Goal: Communication & Community: Answer question/provide support

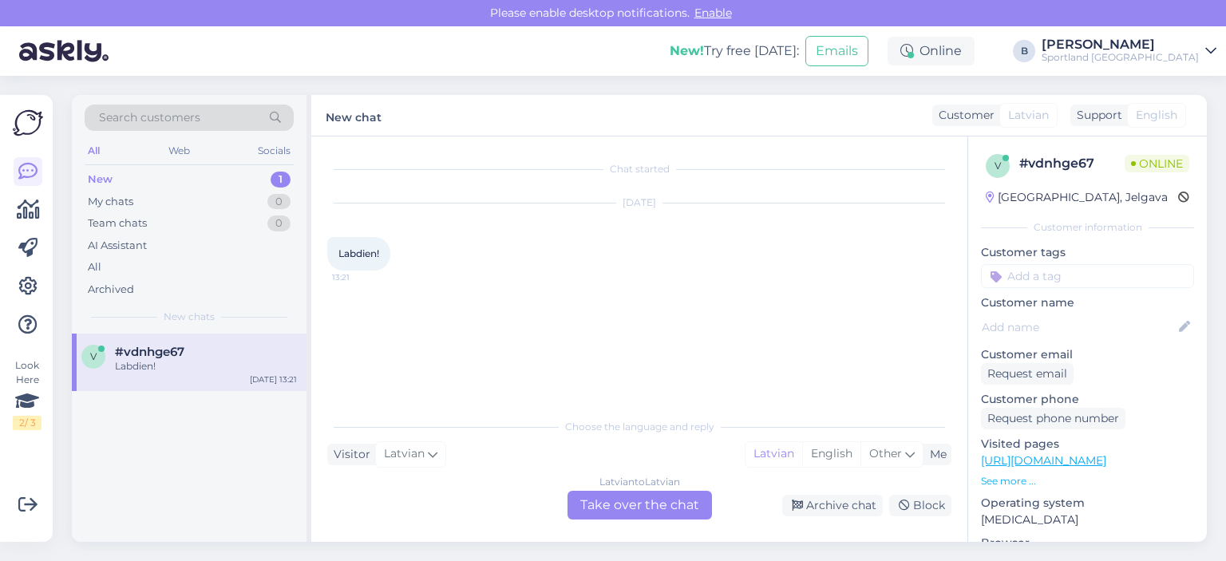
click at [638, 503] on div "Latvian to Latvian Take over the chat" at bounding box center [639, 505] width 144 height 29
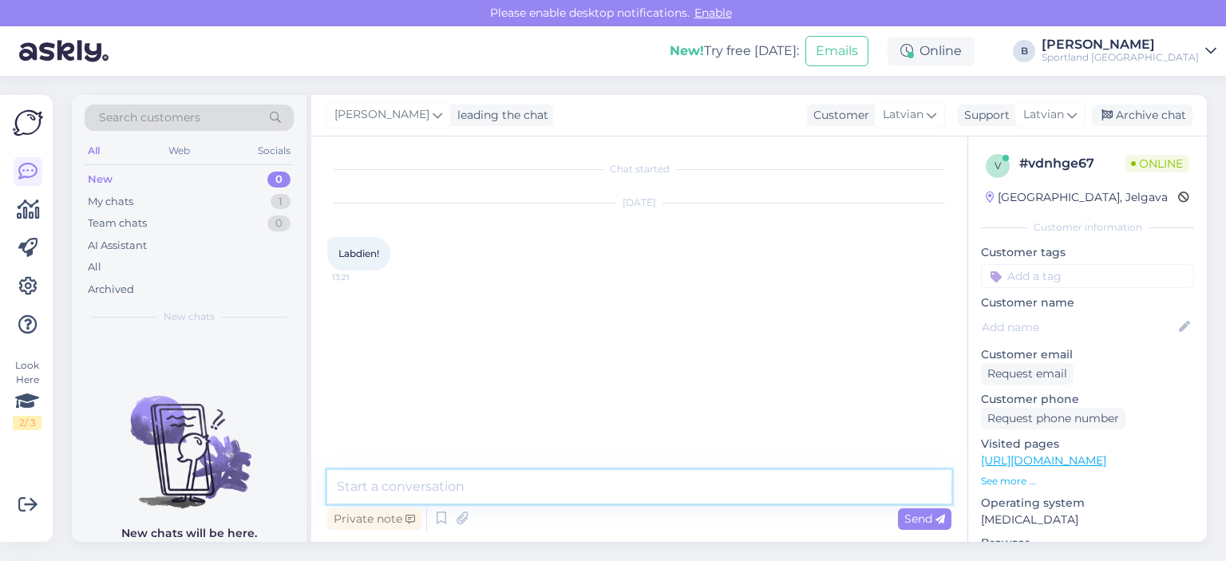
click at [599, 476] on textarea at bounding box center [639, 487] width 624 height 34
type textarea "Labdien, kā varam Jums palīdzēt?"
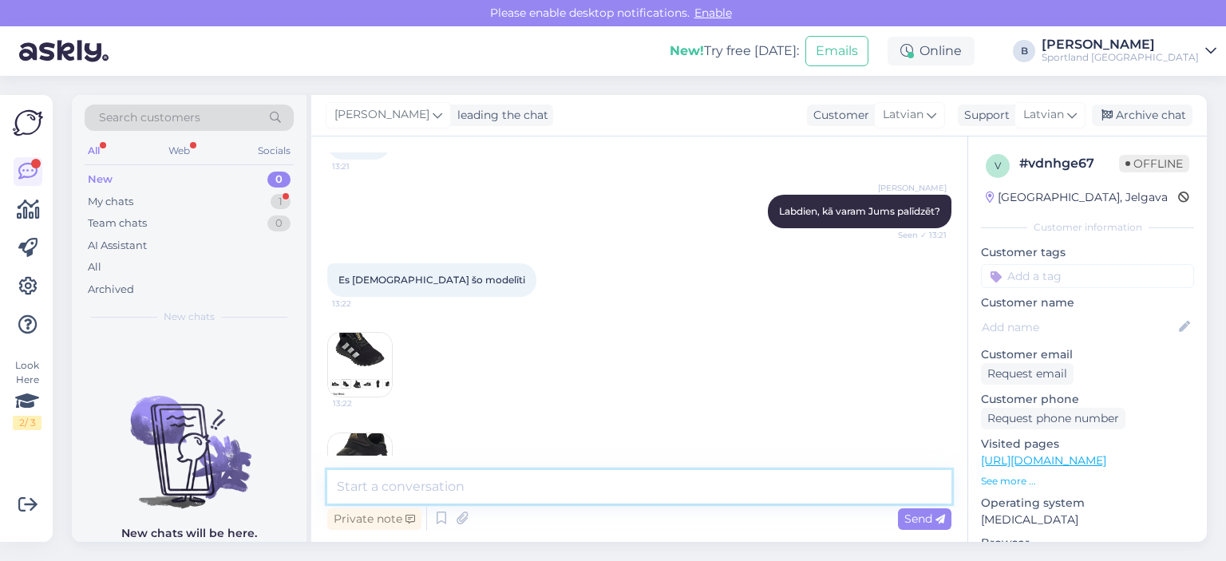
scroll to position [270, 0]
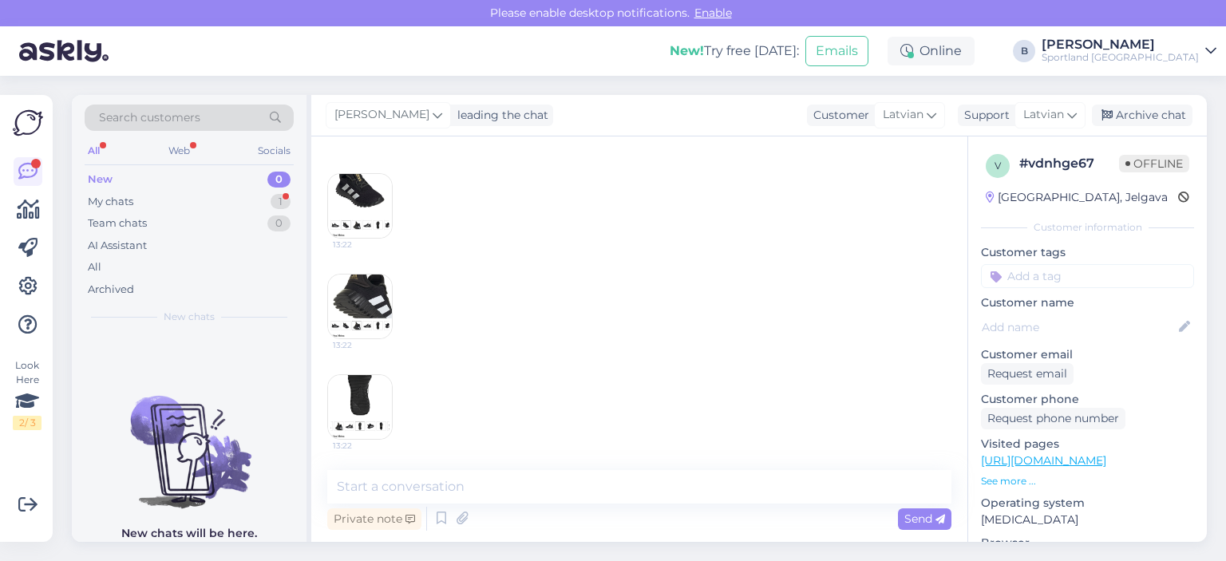
click at [369, 193] on img at bounding box center [360, 206] width 64 height 64
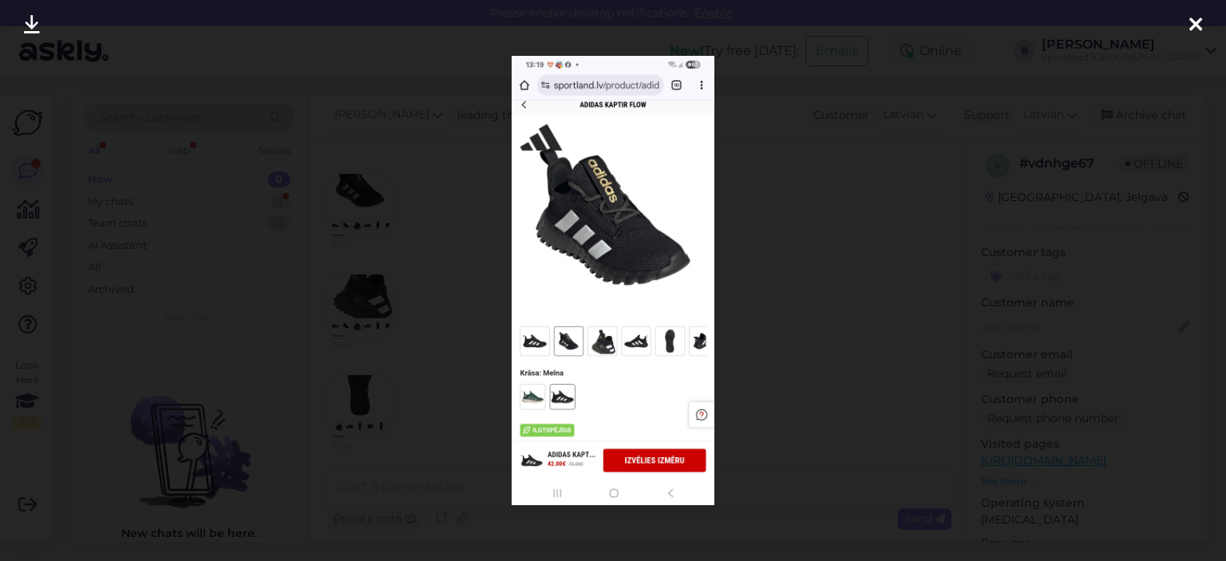
click at [777, 240] on div at bounding box center [613, 280] width 1226 height 561
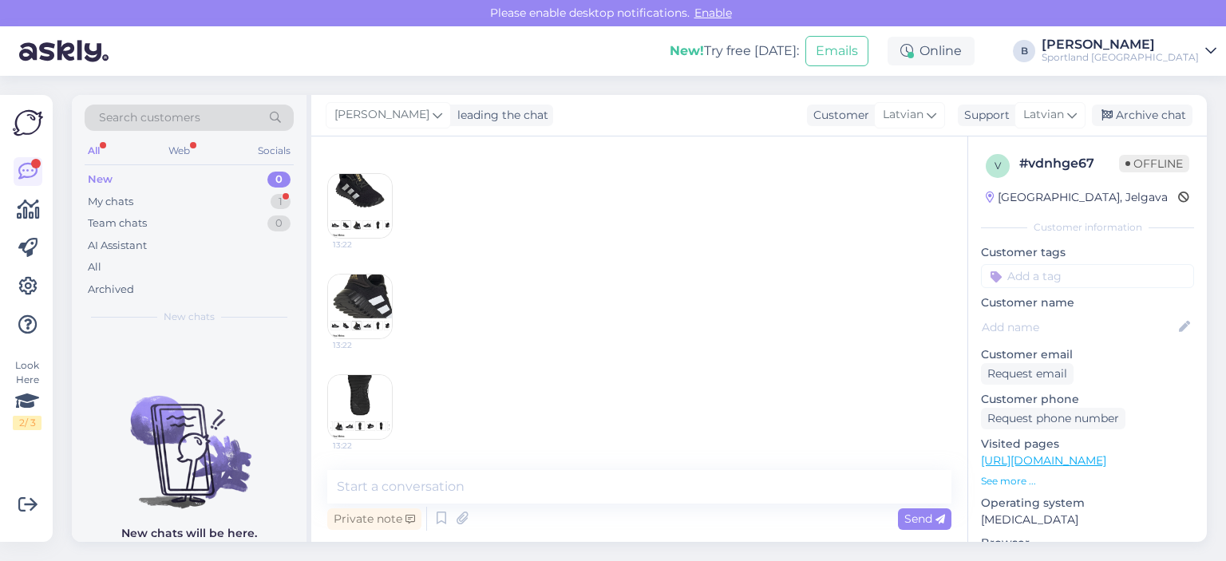
click at [378, 298] on img at bounding box center [360, 307] width 64 height 64
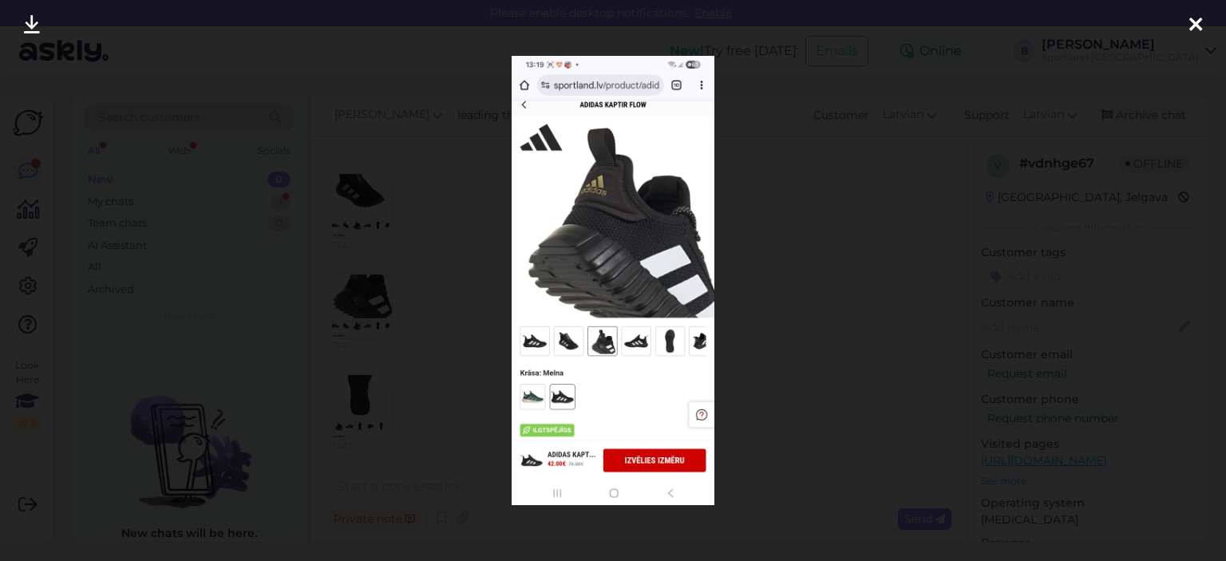
click at [772, 252] on div at bounding box center [613, 280] width 1226 height 561
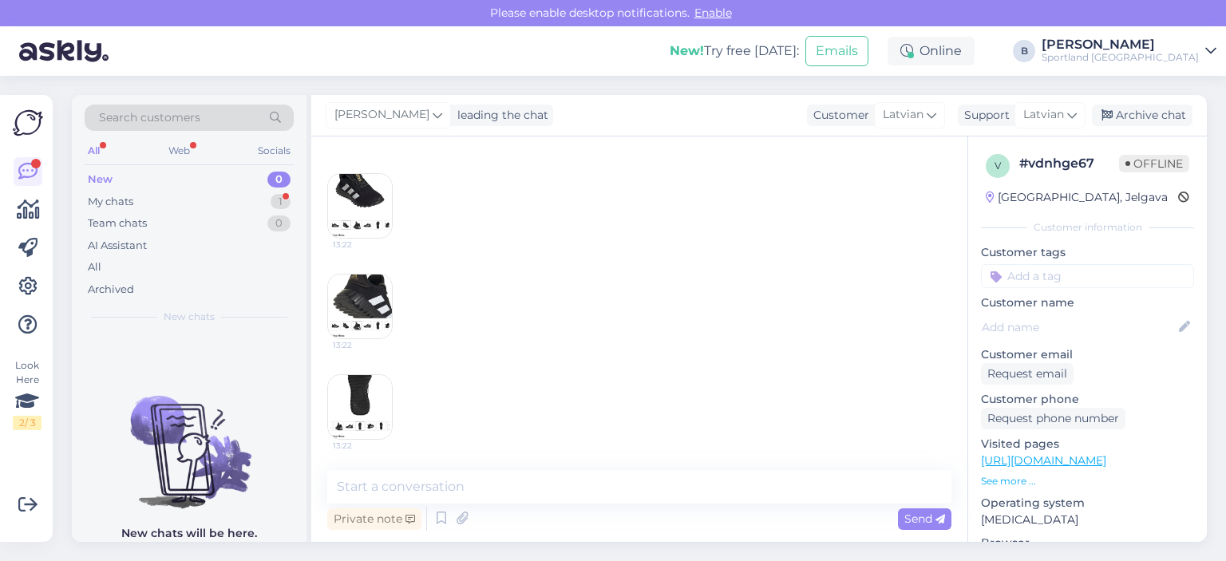
click at [378, 395] on img at bounding box center [360, 407] width 64 height 64
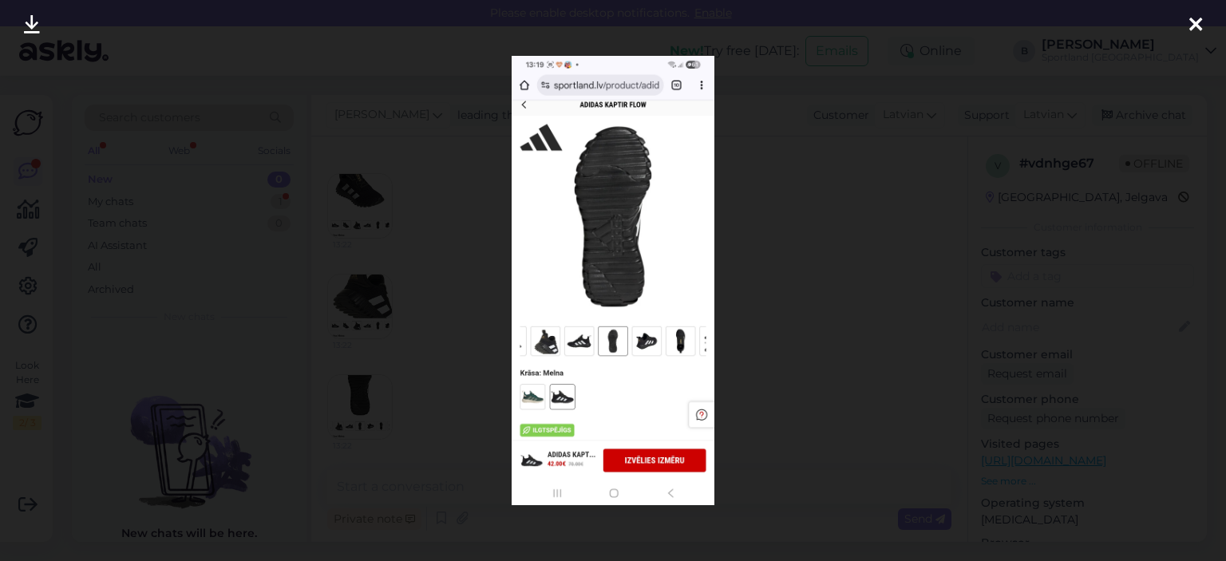
click at [756, 279] on div at bounding box center [613, 280] width 1226 height 561
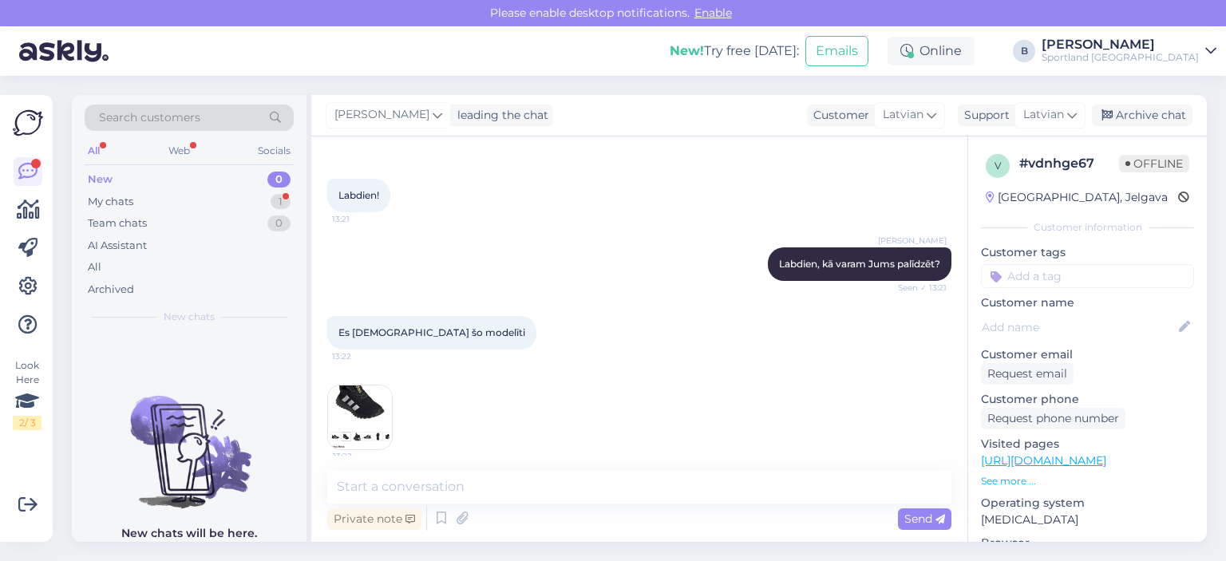
scroll to position [30, 0]
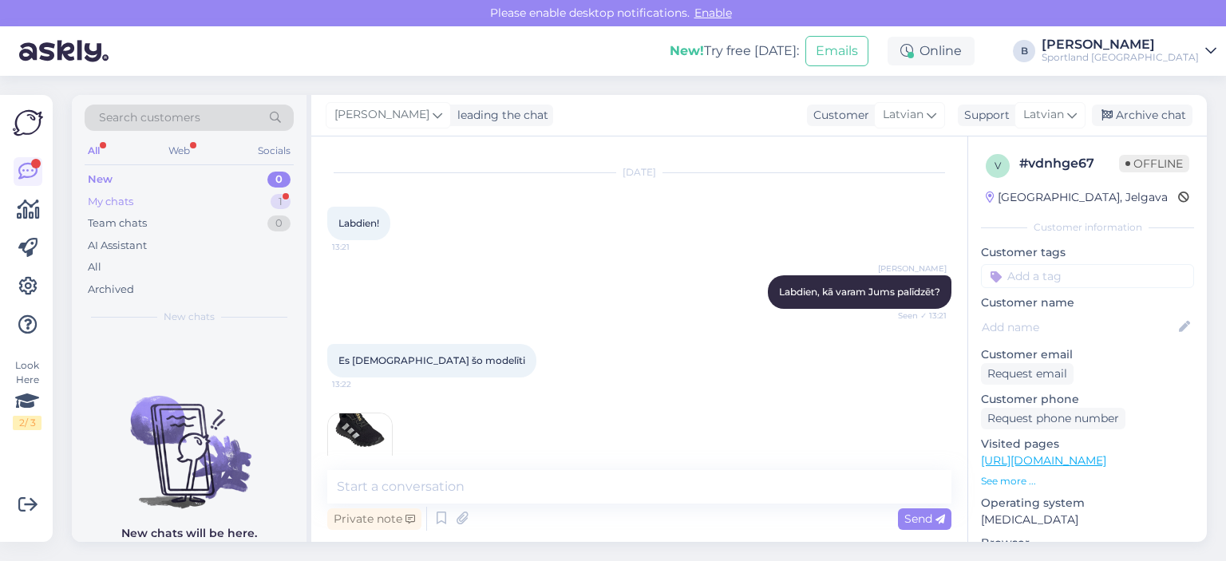
click at [118, 200] on div "My chats" at bounding box center [110, 202] width 45 height 16
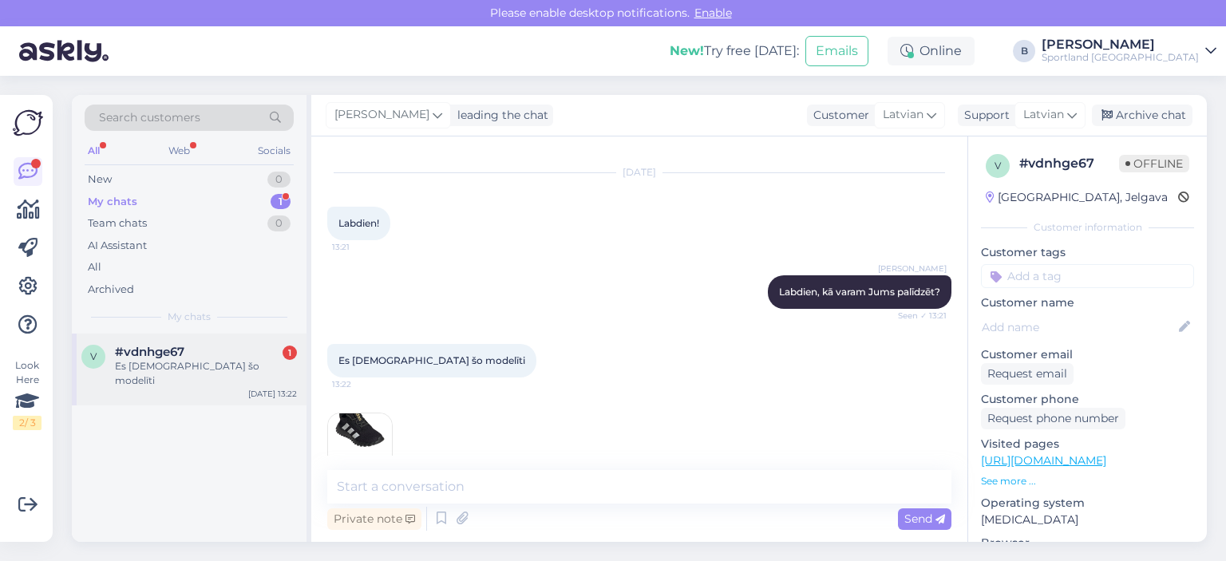
click at [268, 353] on div "#vdnhge67 1" at bounding box center [206, 352] width 182 height 14
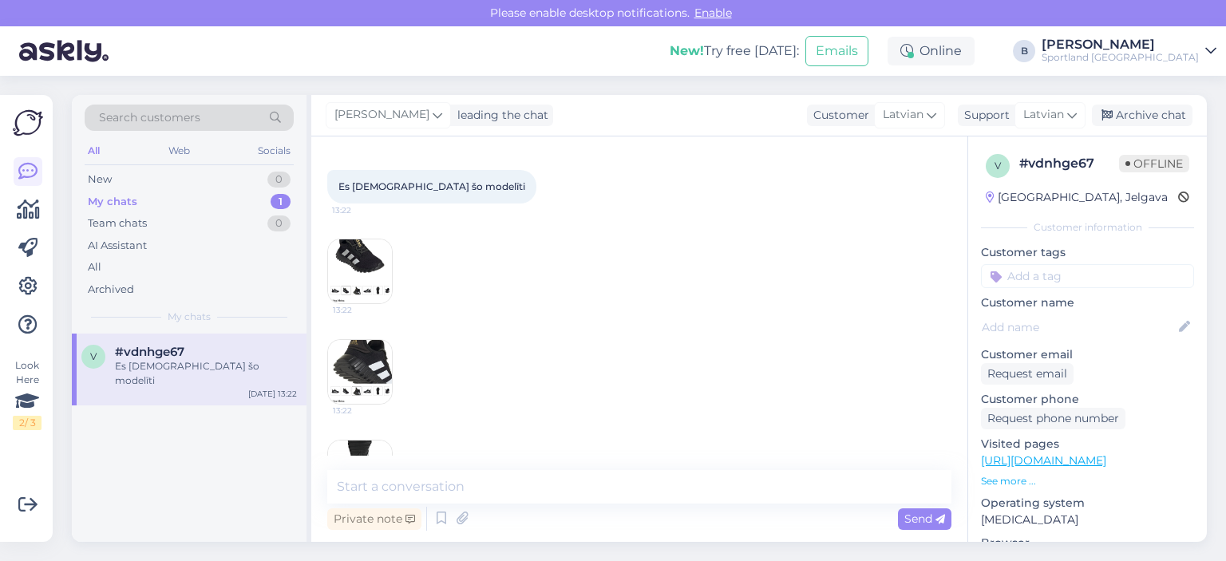
scroll to position [270, 0]
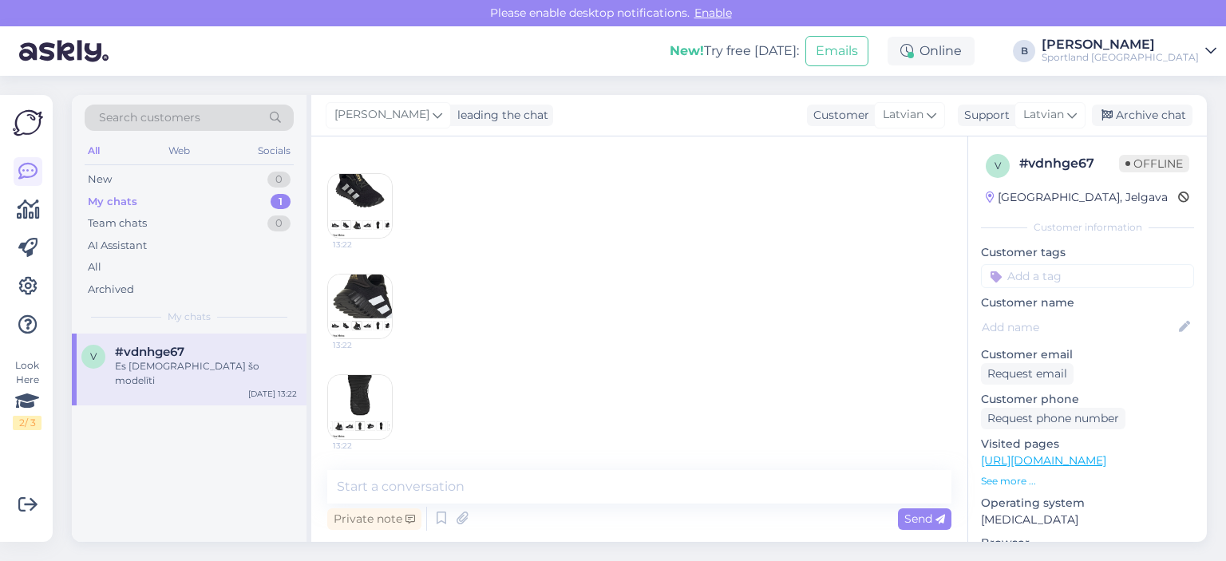
click at [353, 200] on img at bounding box center [360, 206] width 64 height 64
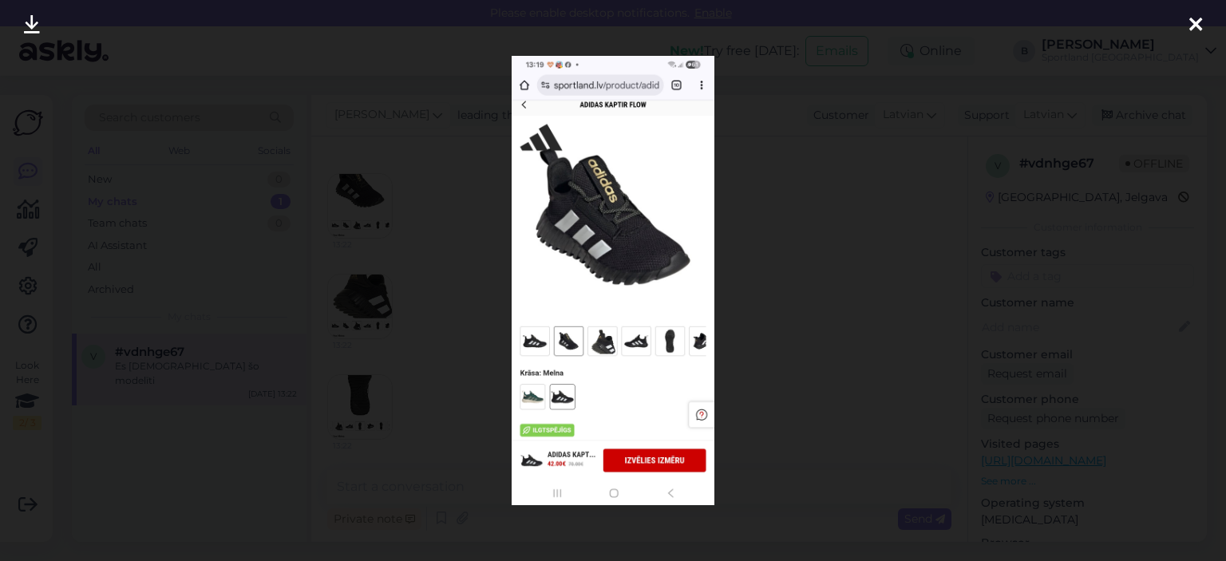
click at [852, 280] on div at bounding box center [613, 280] width 1226 height 561
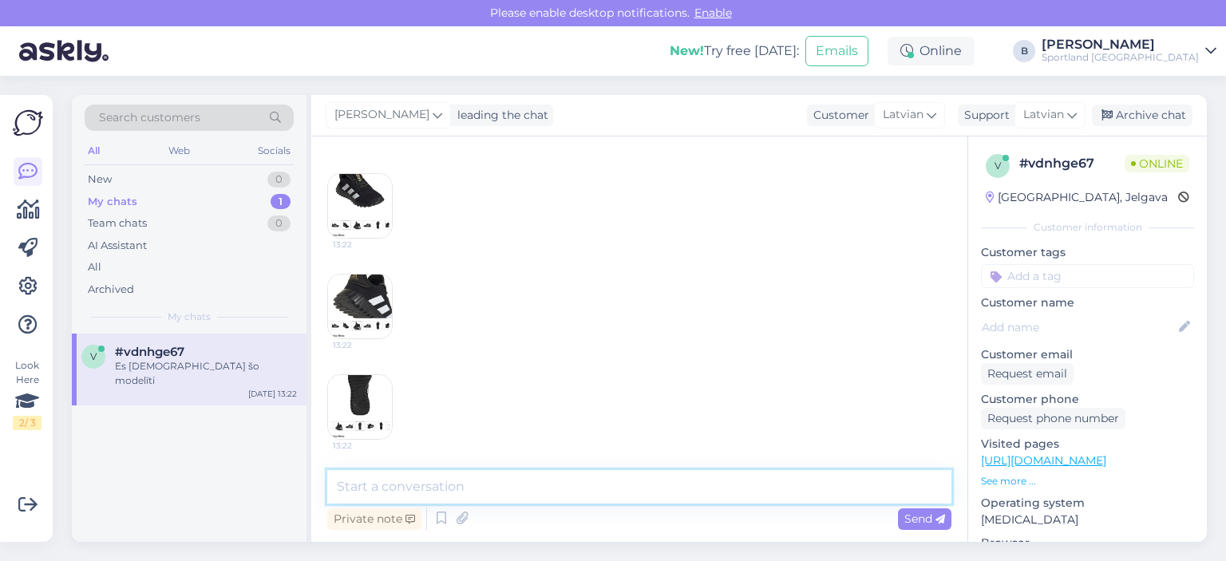
click at [600, 490] on textarea at bounding box center [639, 487] width 624 height 34
type textarea "Vai ir kāds jautājums par šo pasūtījumu?"
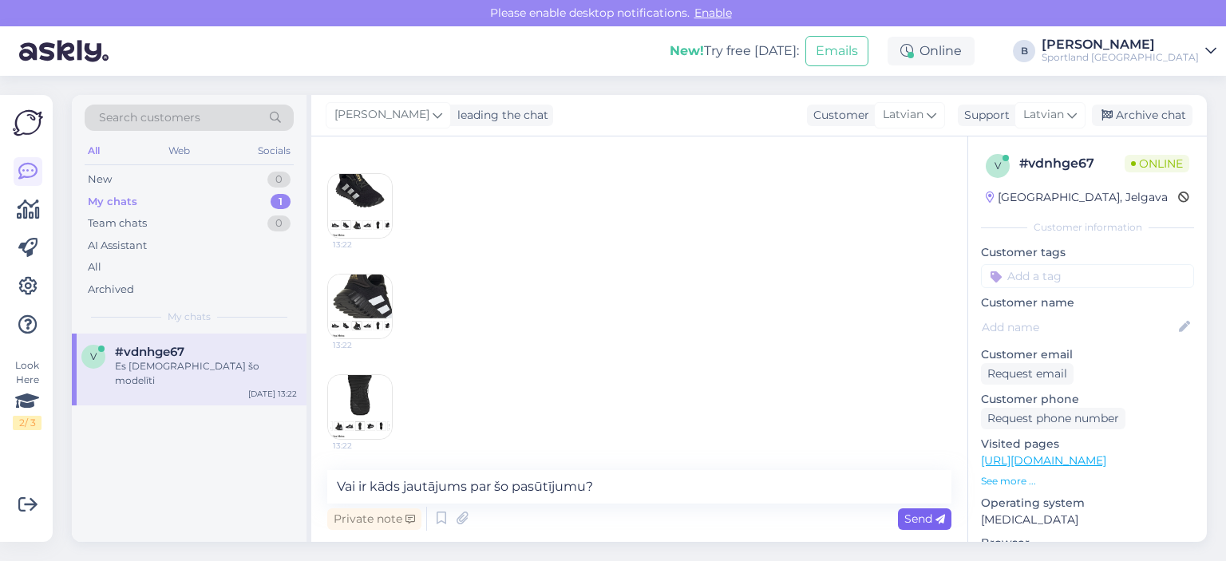
click at [936, 516] on icon at bounding box center [940, 520] width 10 height 10
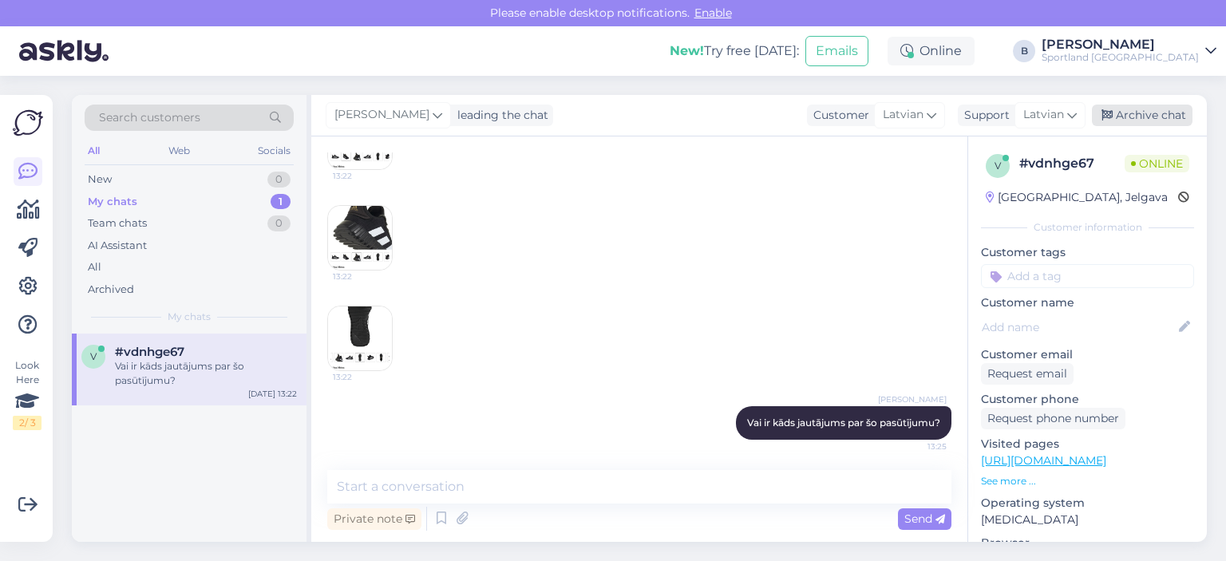
click at [1120, 117] on div "Archive chat" at bounding box center [1142, 116] width 101 height 22
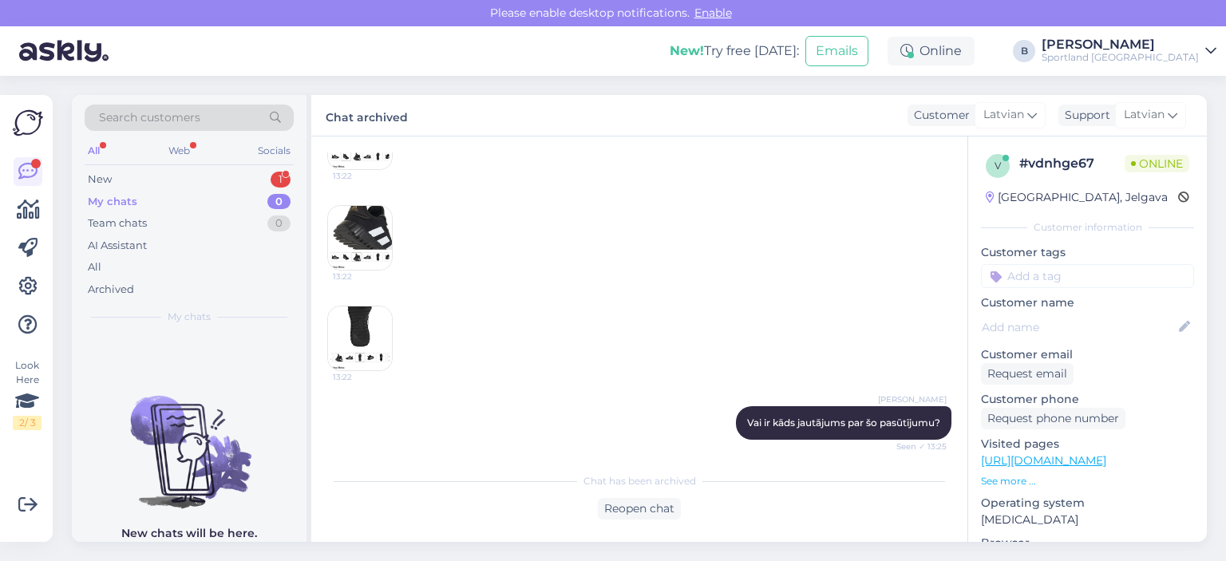
scroll to position [713, 0]
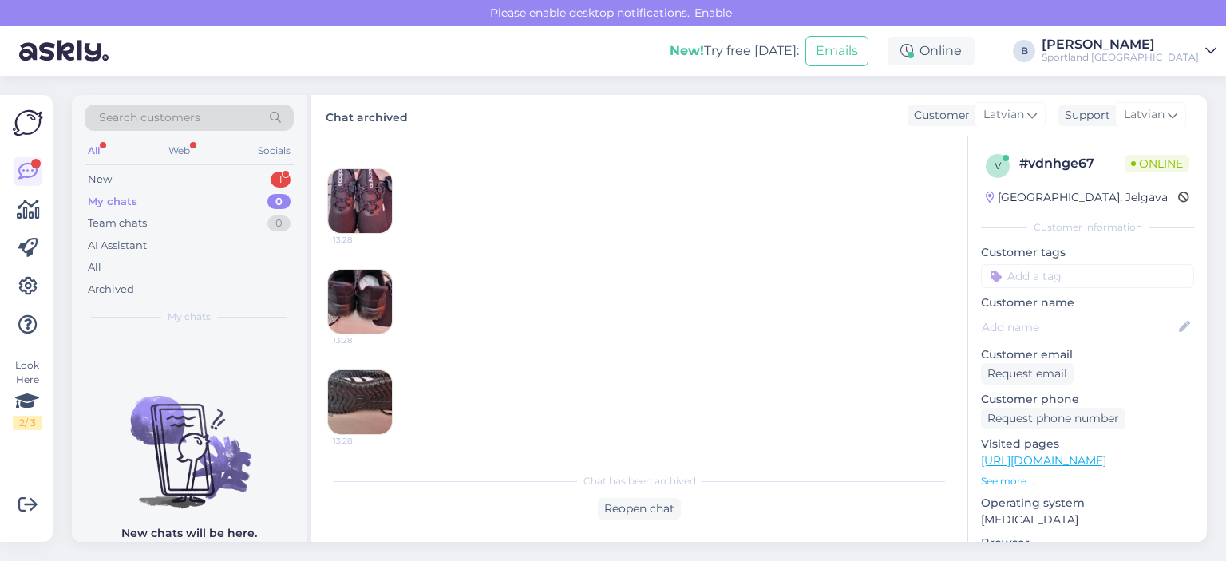
click at [368, 198] on img at bounding box center [360, 201] width 64 height 64
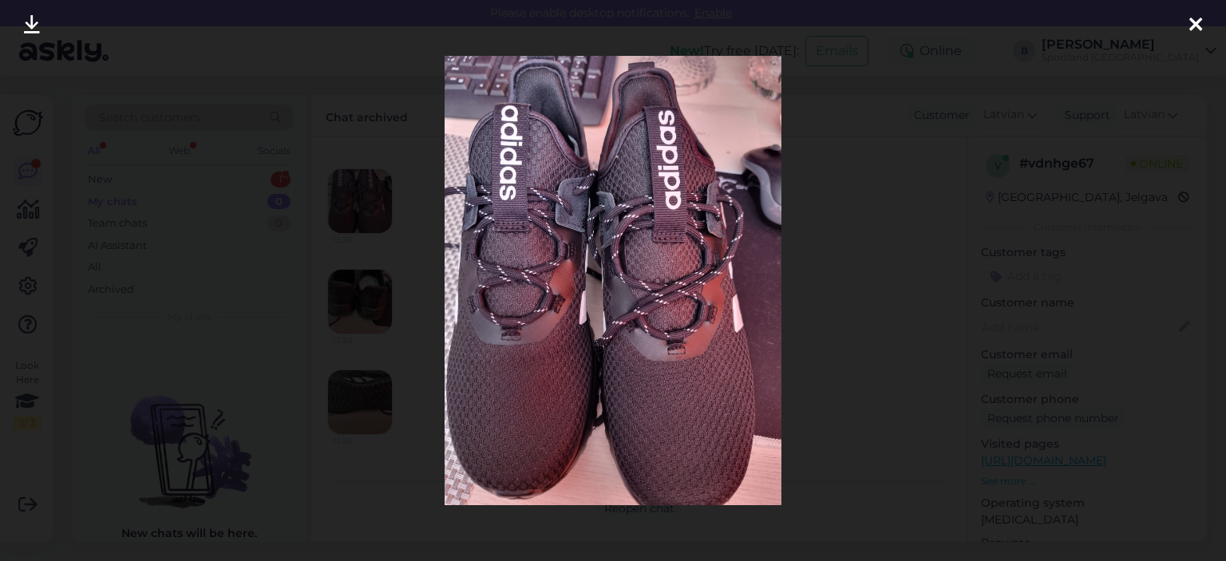
click at [886, 283] on div at bounding box center [613, 280] width 1226 height 561
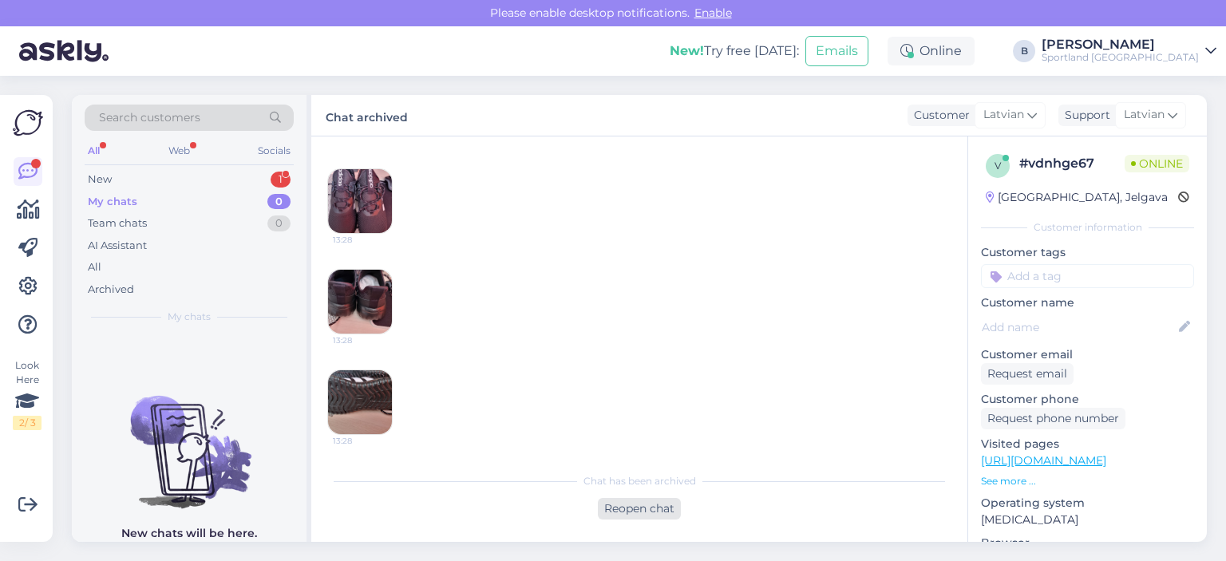
click at [646, 510] on div "Reopen chat" at bounding box center [639, 509] width 83 height 22
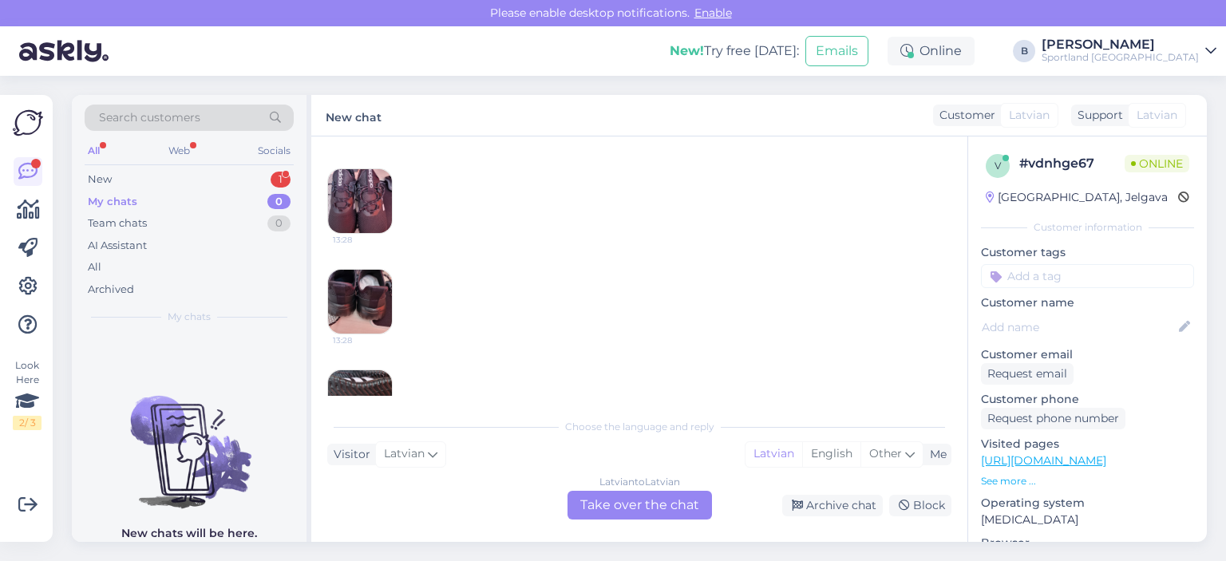
click at [613, 489] on div "Choose the language and reply Visitor Latvian Me Latvian English Other Latvian …" at bounding box center [639, 464] width 624 height 109
click at [643, 500] on div "Latvian to Latvian Take over the chat" at bounding box center [639, 505] width 144 height 29
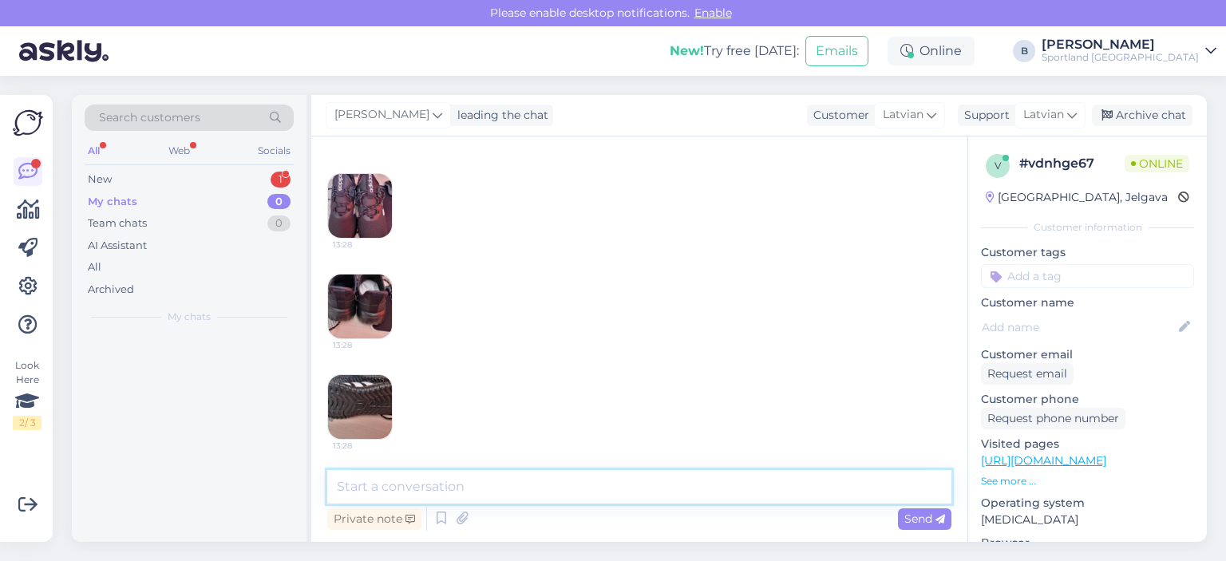
click at [600, 494] on textarea at bounding box center [639, 487] width 624 height 34
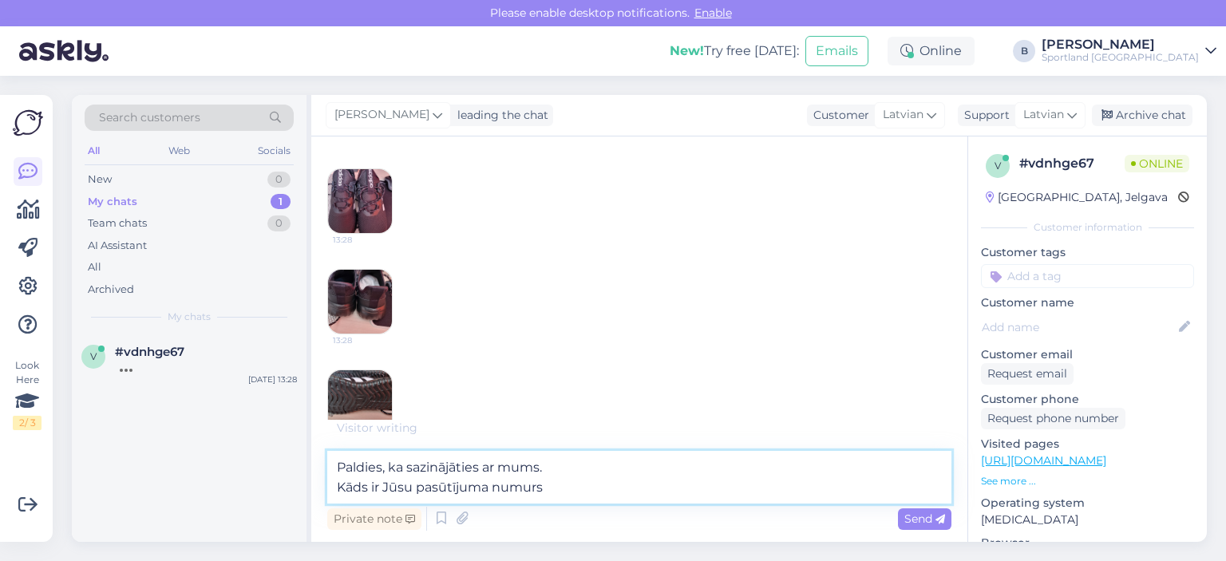
type textarea "Paldies, ka sazinājāties ar mums. Kāds ir Jūsu pasūtījuma numurs?"
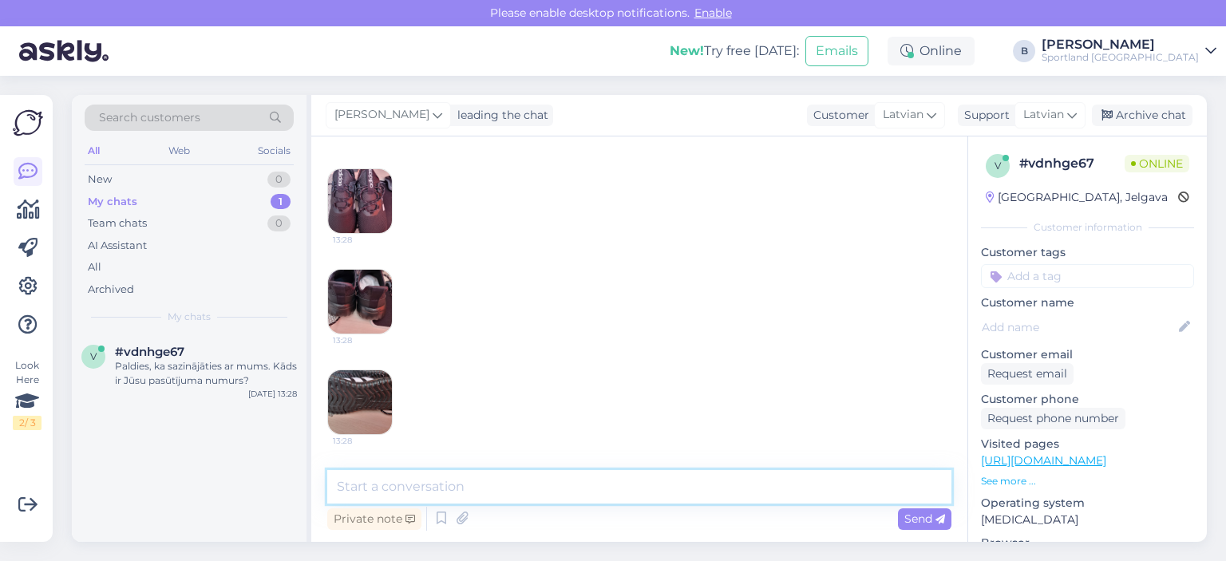
scroll to position [792, 0]
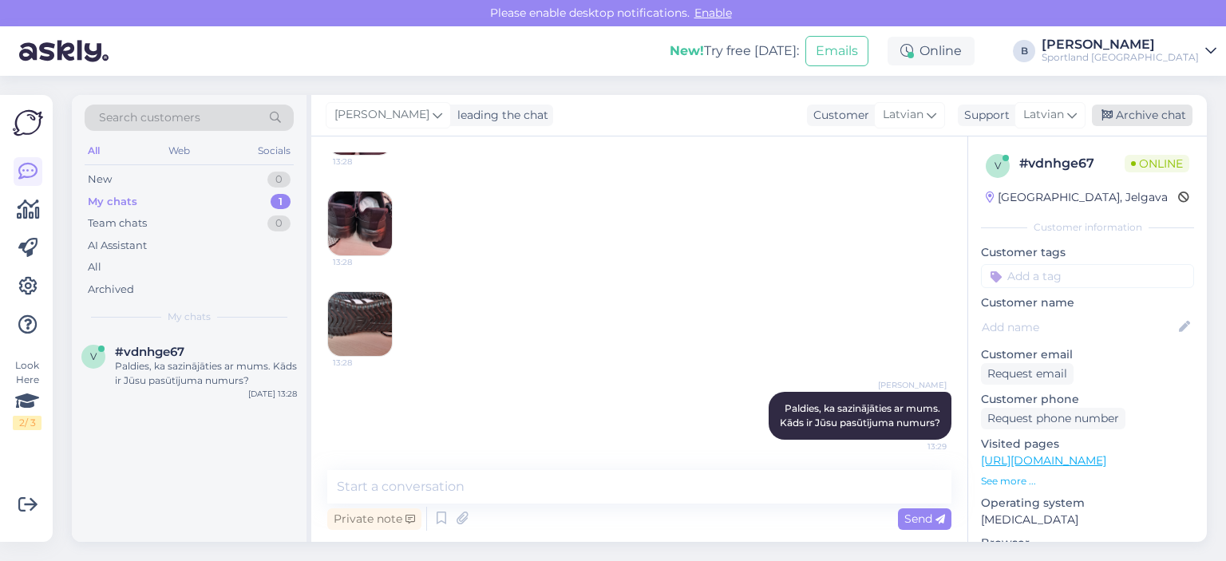
click at [1124, 116] on div "Archive chat" at bounding box center [1142, 116] width 101 height 22
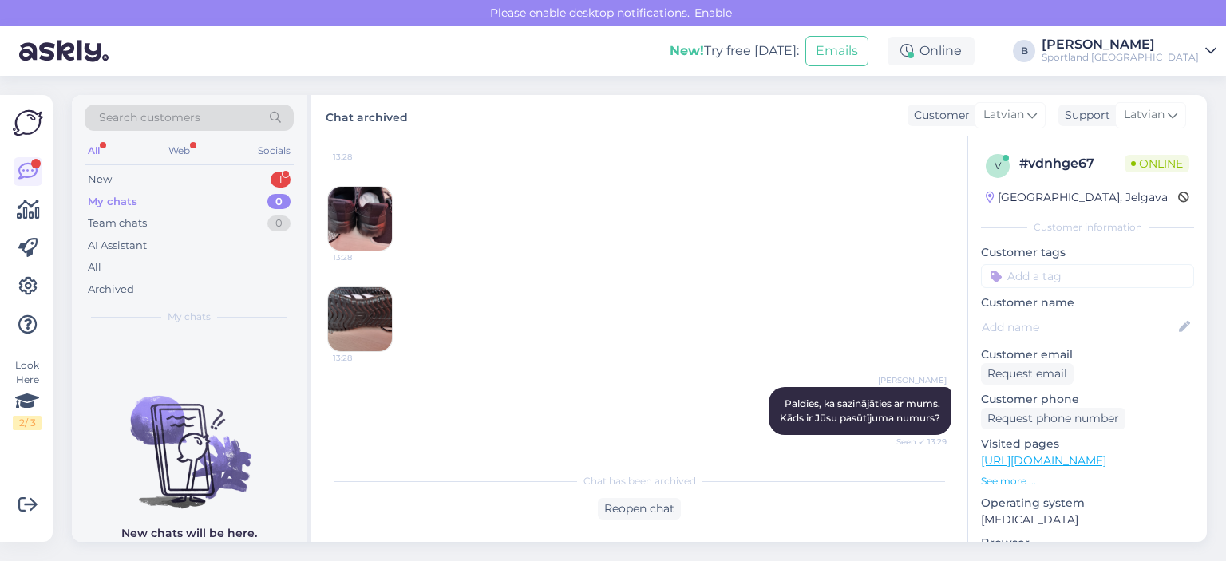
scroll to position [865, 0]
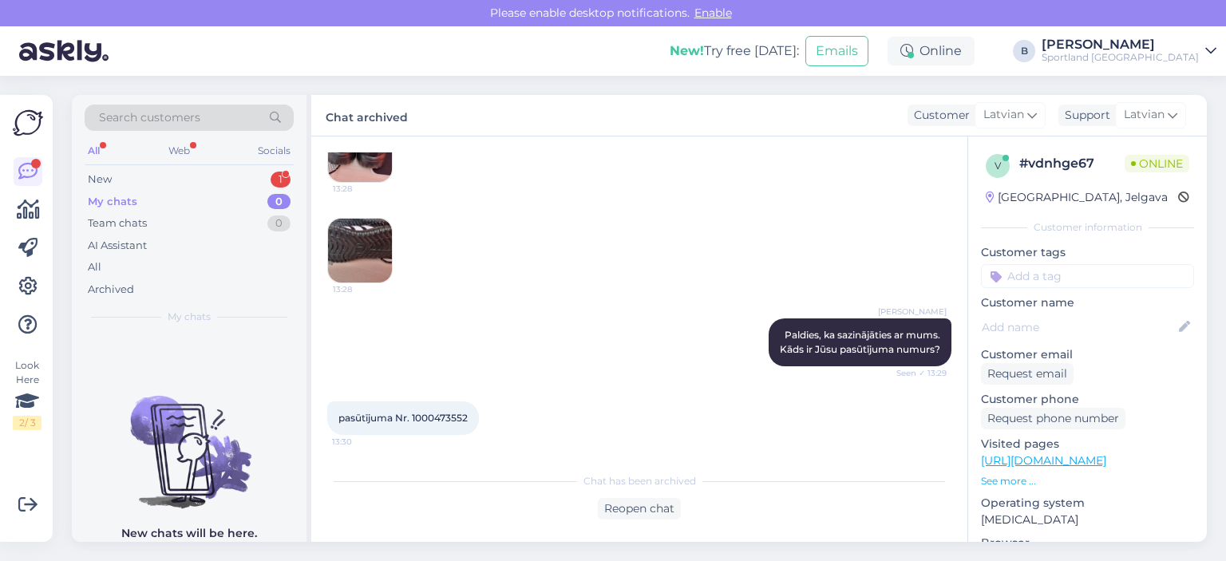
click at [457, 412] on span "pasūtījuma Nr. 1000473552" at bounding box center [402, 418] width 129 height 12
copy div "1000473552 13:30"
click at [645, 500] on div "Reopen chat" at bounding box center [639, 509] width 83 height 22
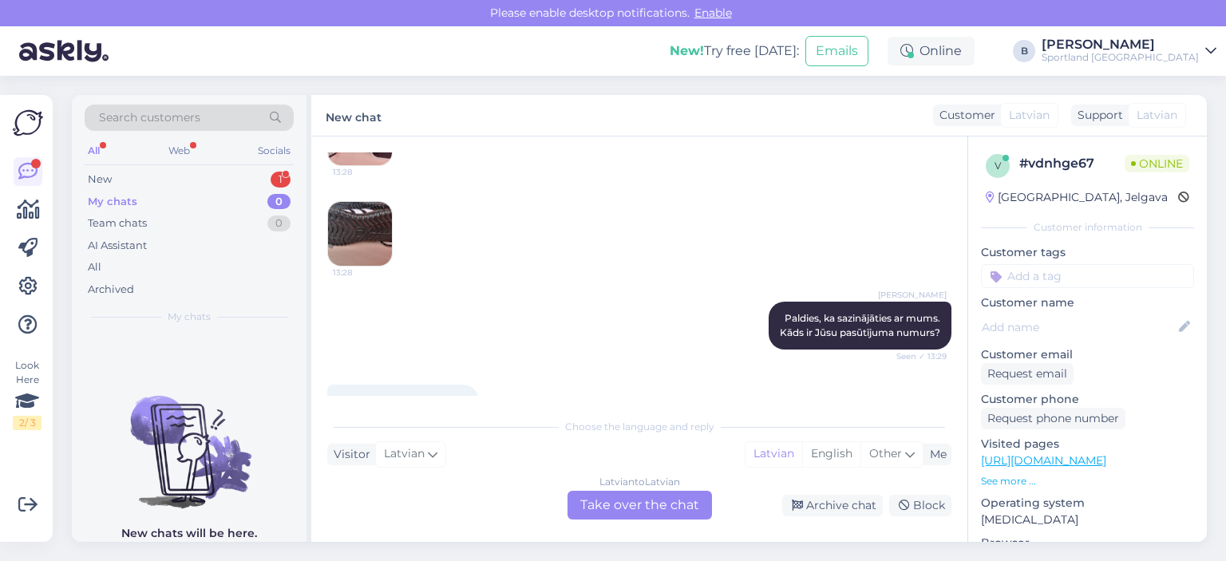
click at [637, 500] on div "Latvian to Latvian Take over the chat" at bounding box center [639, 505] width 144 height 29
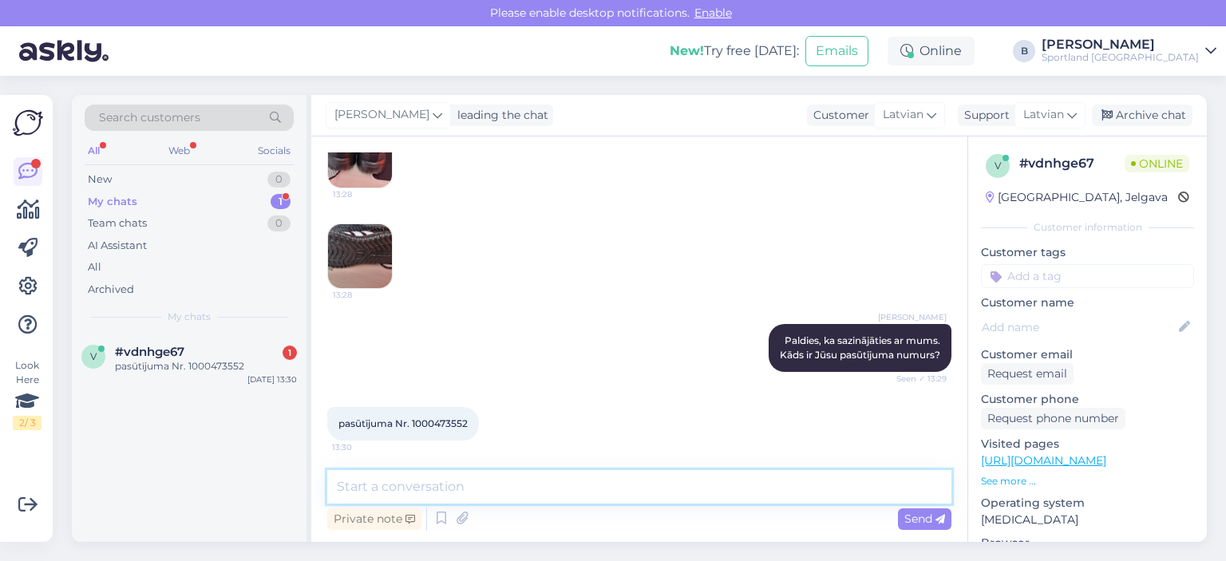
click at [616, 488] on textarea at bounding box center [639, 487] width 624 height 34
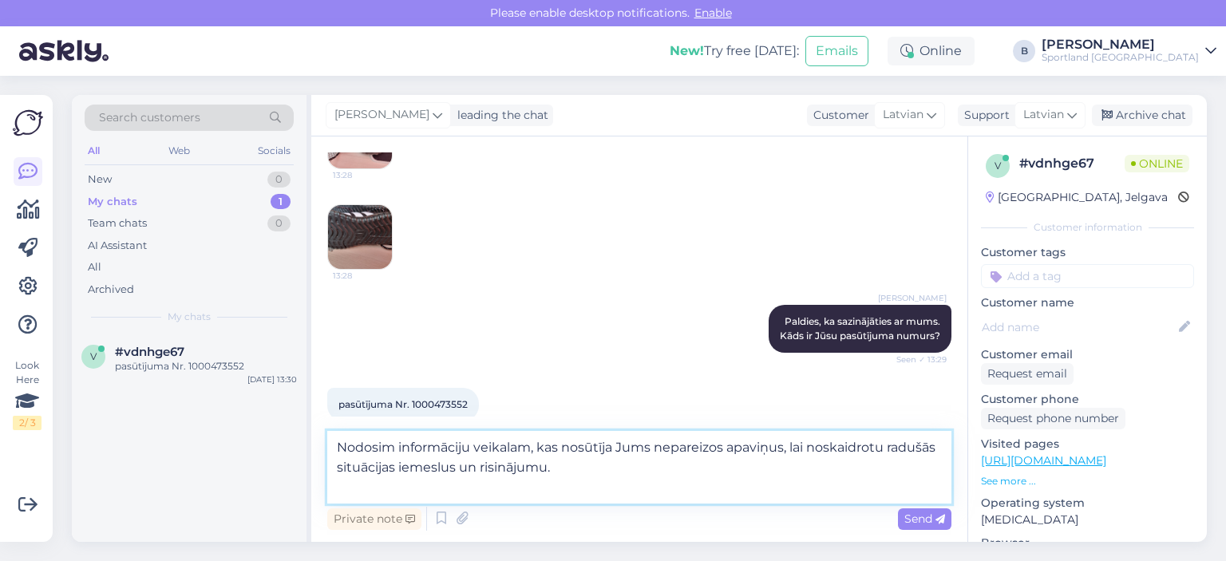
scroll to position [882, 0]
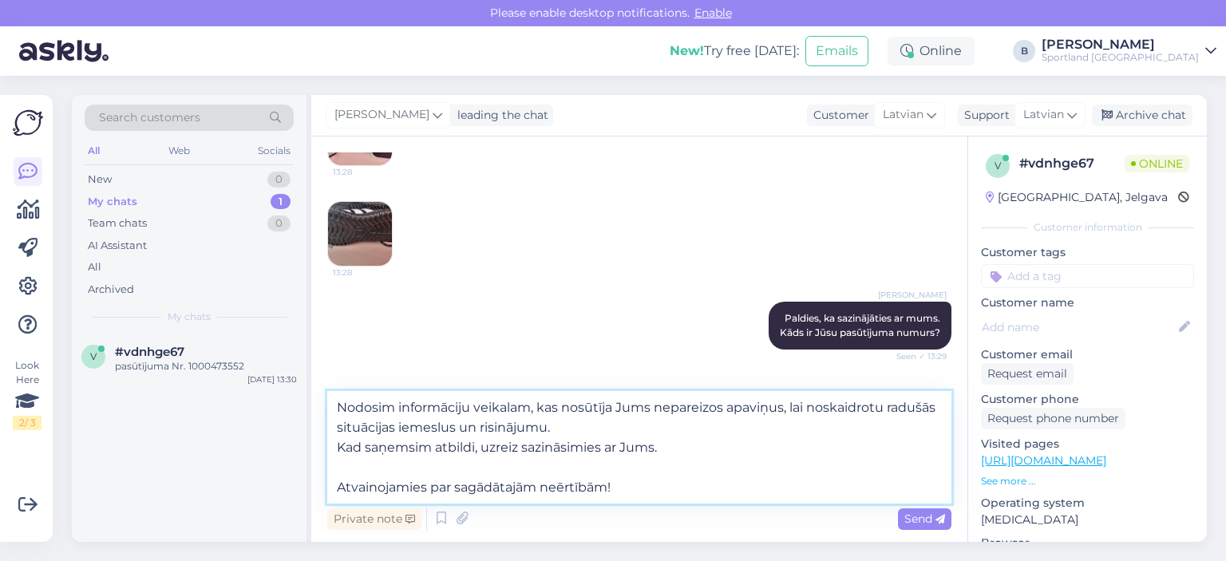
type textarea "Nodosim informāciju veikalam, kas nosūtīja Jums nepareizos apaviņus, lai noskai…"
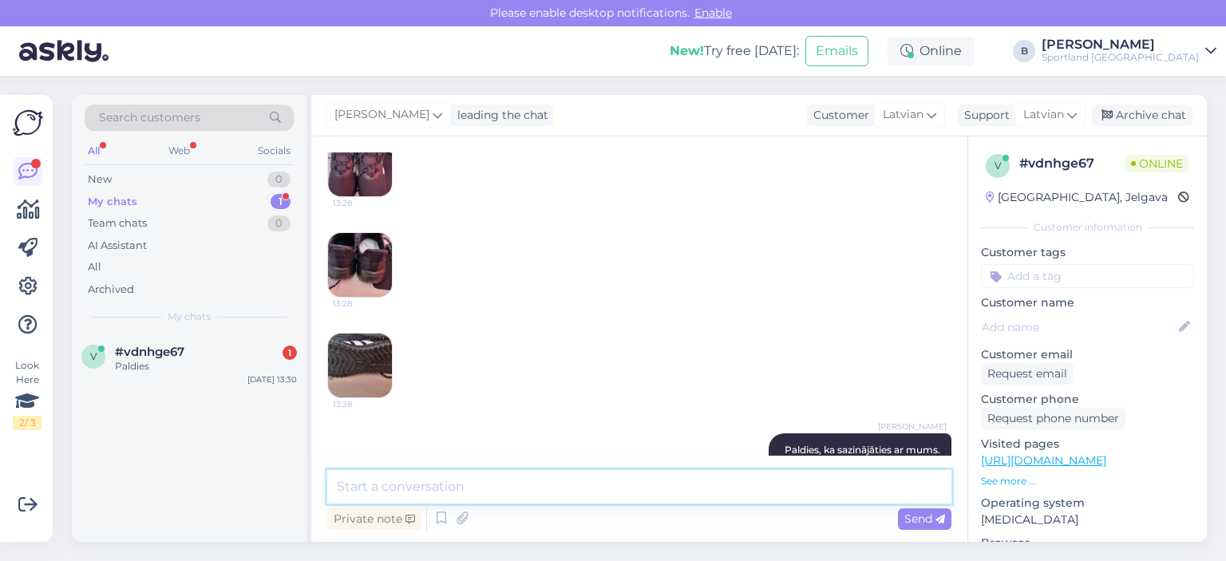
scroll to position [591, 0]
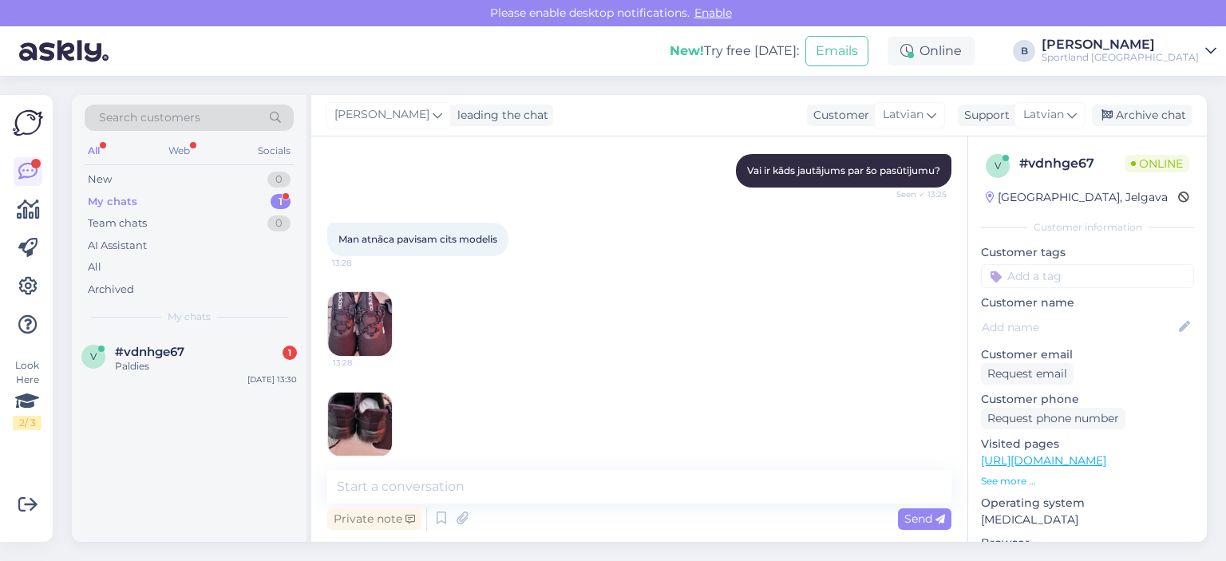
click at [350, 315] on img at bounding box center [360, 324] width 64 height 64
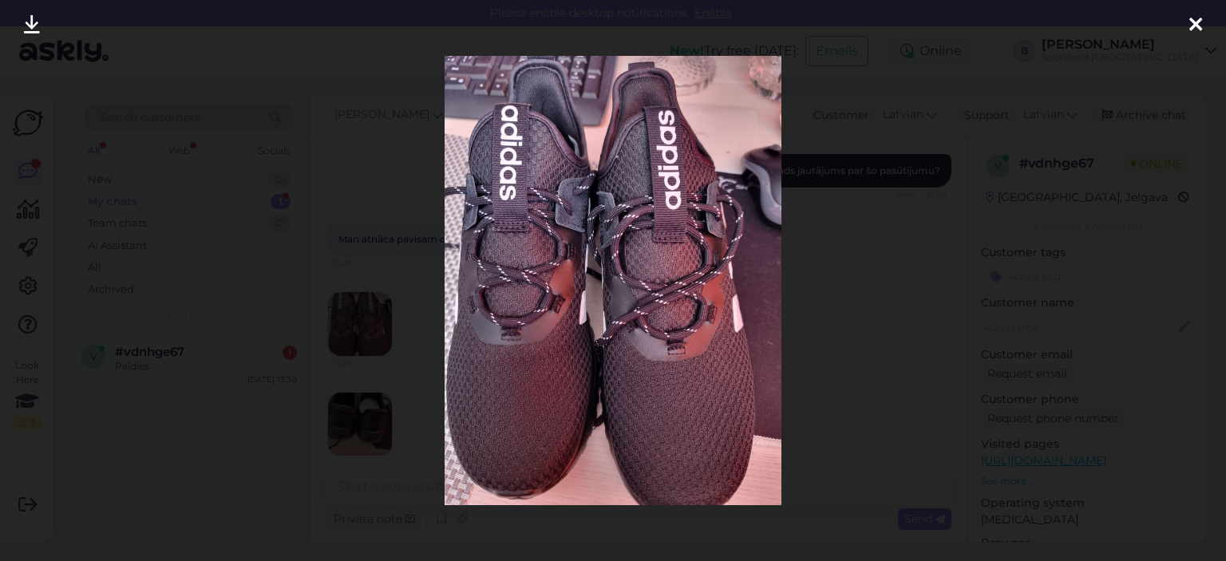
click at [926, 313] on div at bounding box center [613, 280] width 1226 height 561
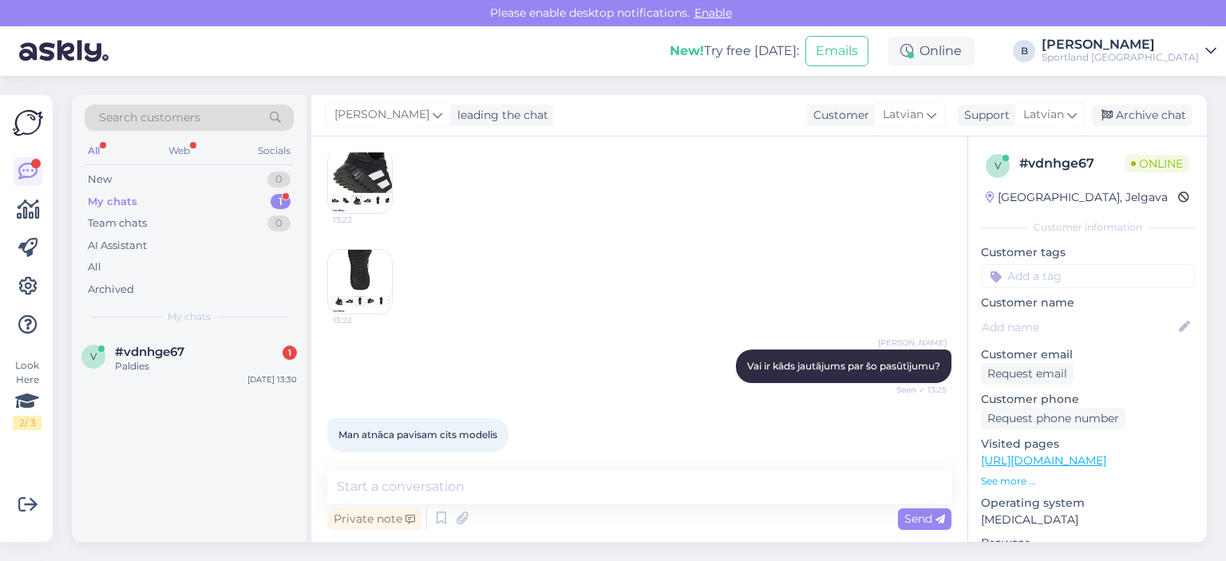
scroll to position [192, 0]
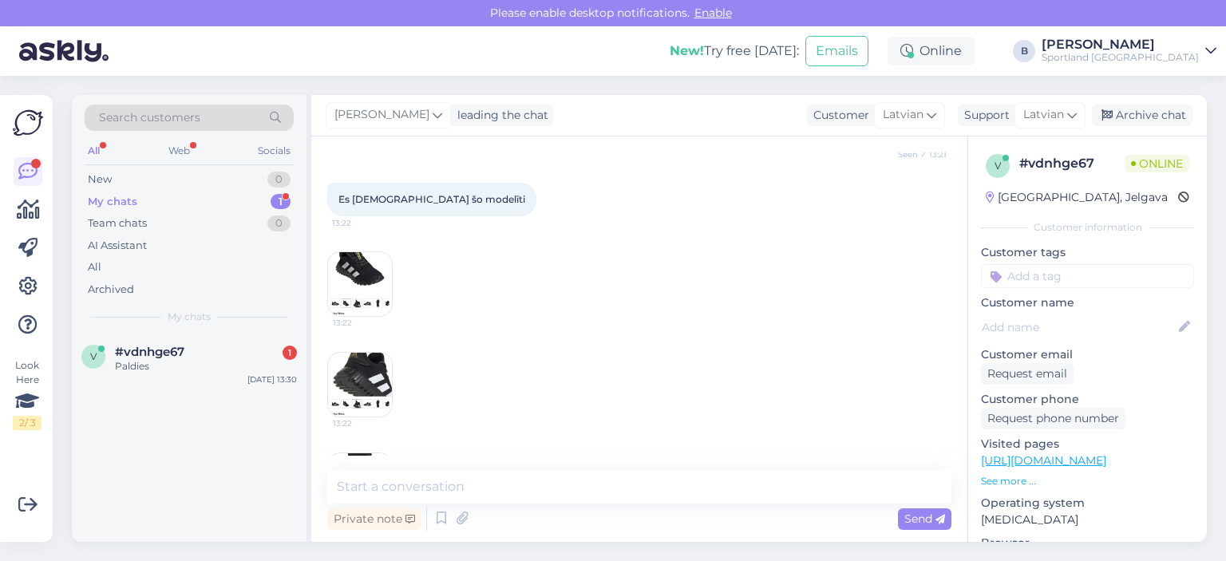
click at [371, 282] on img at bounding box center [360, 284] width 64 height 64
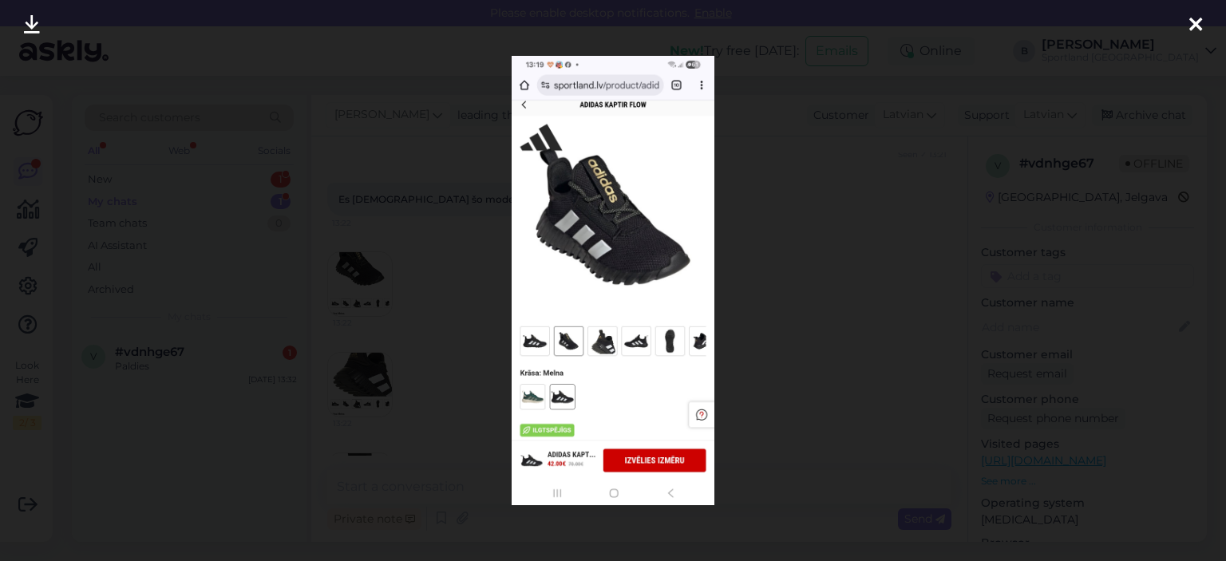
click at [441, 263] on div at bounding box center [613, 280] width 1226 height 561
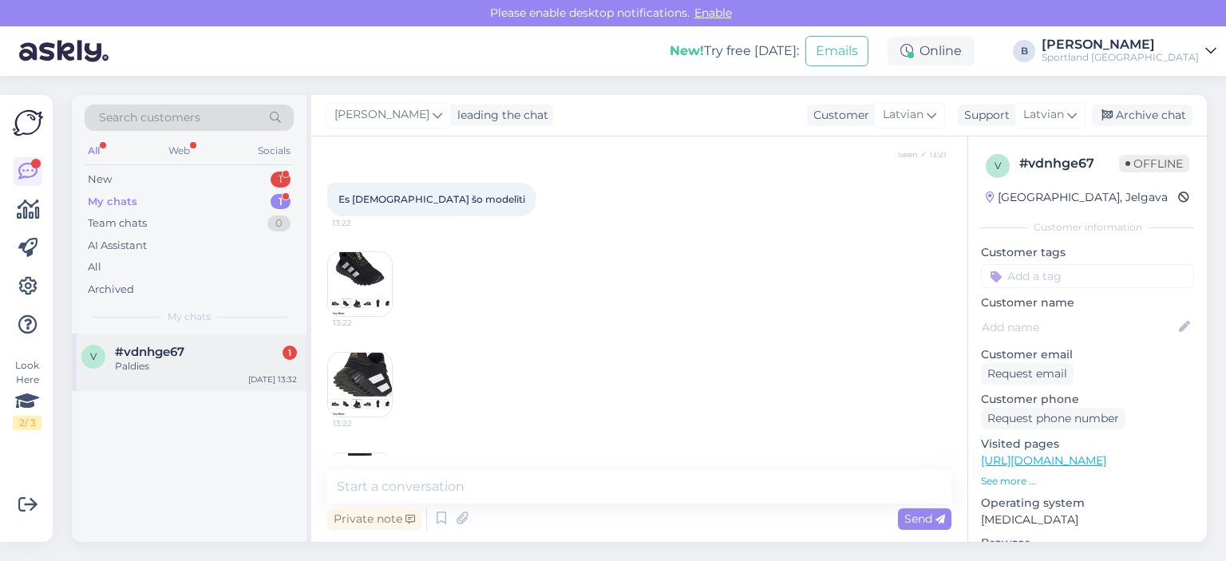
click at [180, 349] on span "#vdnhge67" at bounding box center [149, 352] width 69 height 14
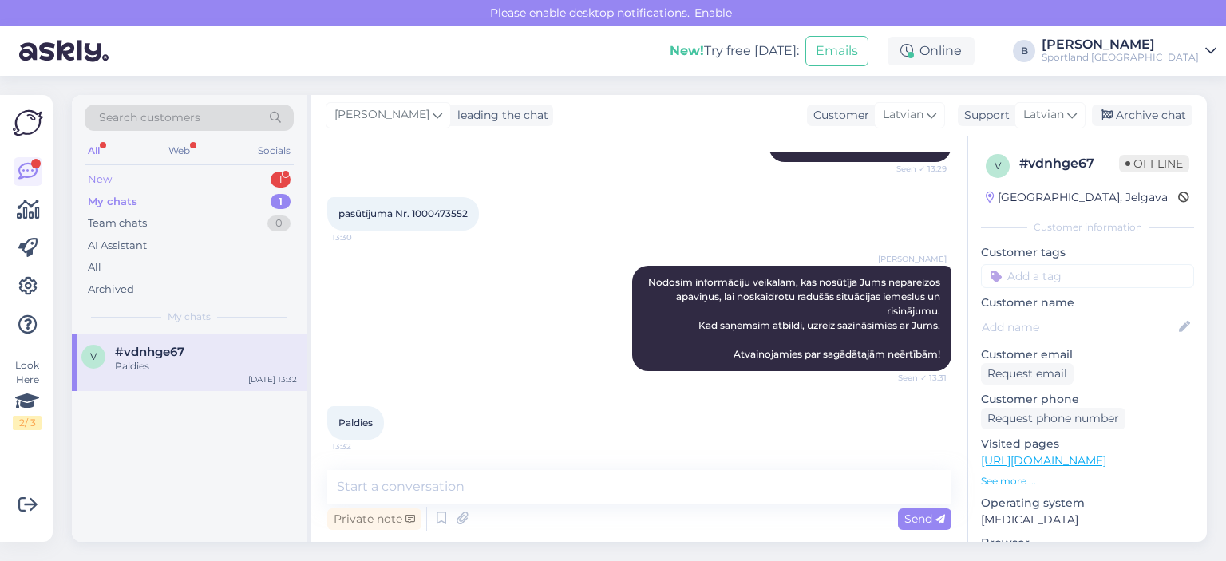
click at [141, 172] on div "New 1" at bounding box center [189, 179] width 209 height 22
click at [195, 370] on div "Paldies" at bounding box center [206, 366] width 182 height 14
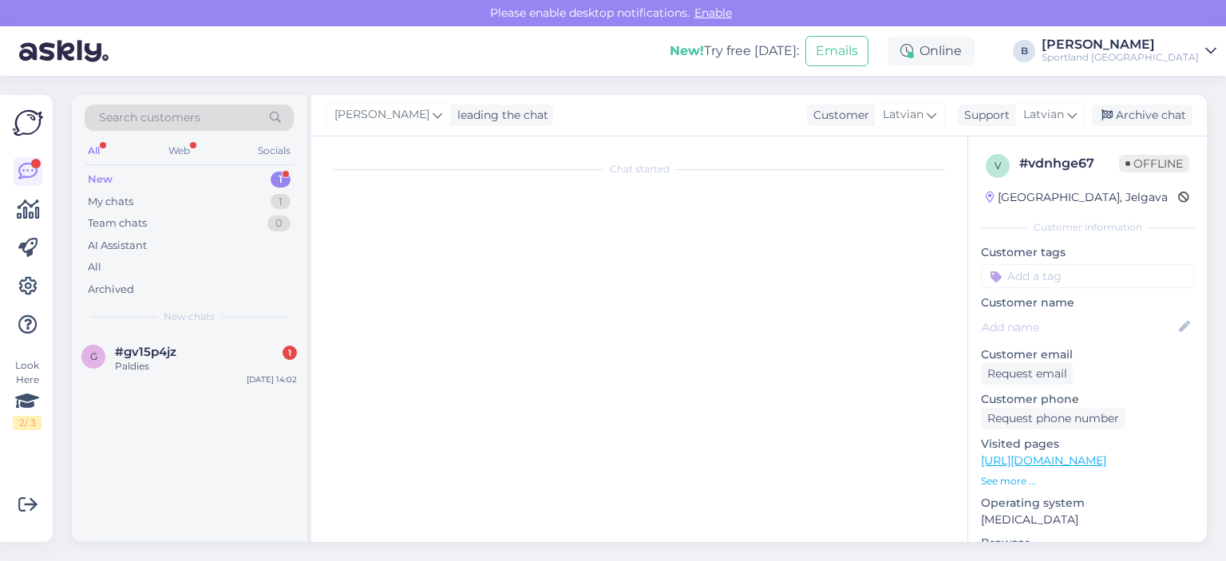
scroll to position [113, 0]
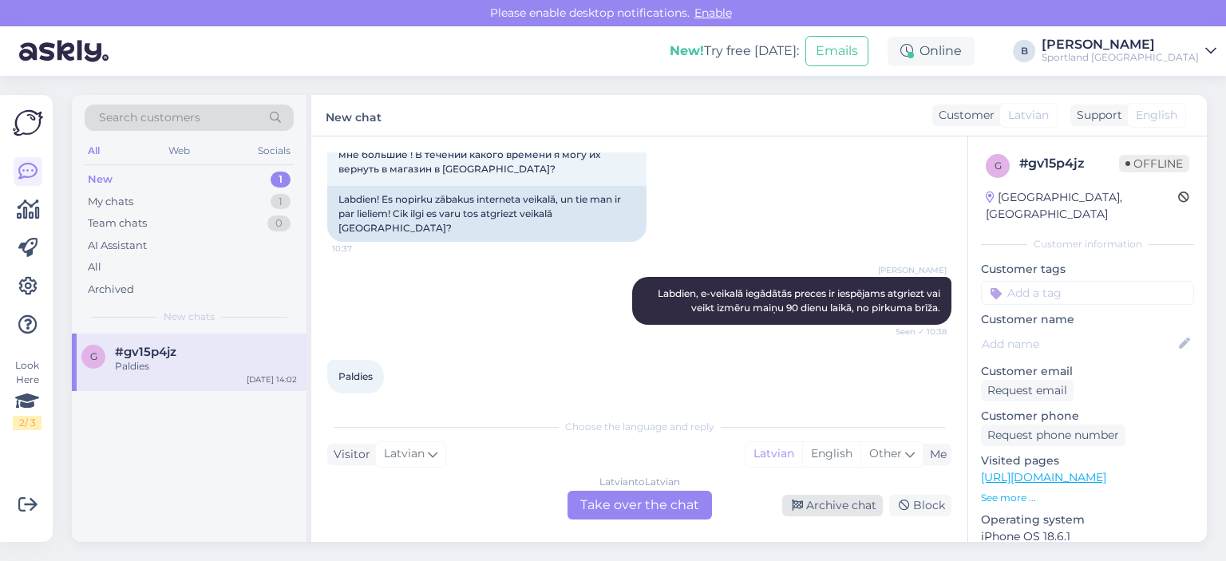
click at [824, 504] on div "Archive chat" at bounding box center [832, 506] width 101 height 22
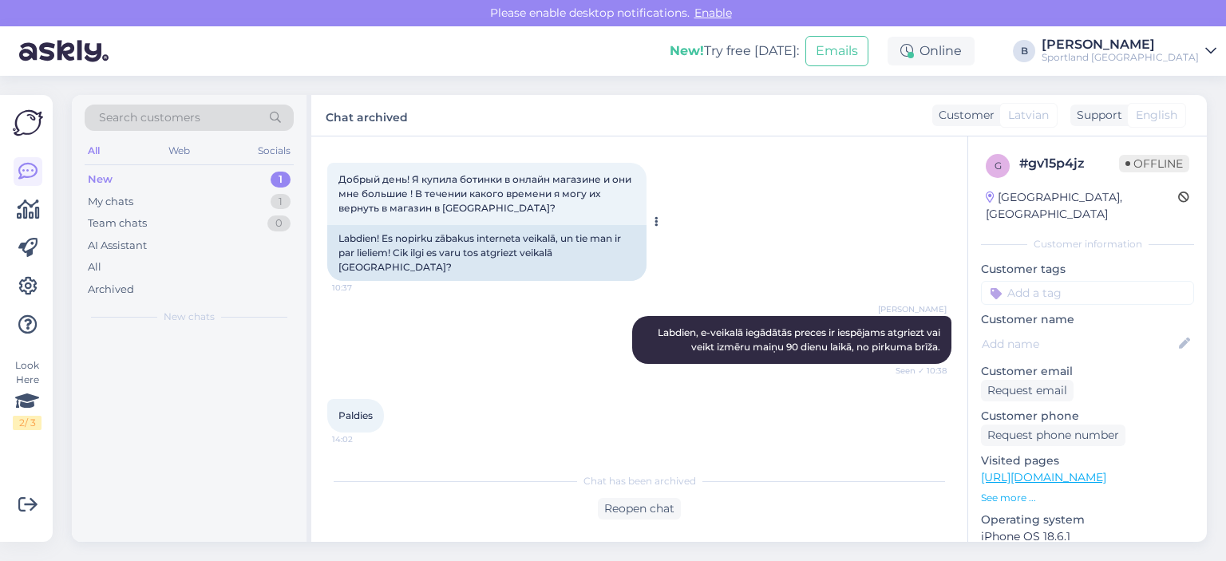
scroll to position [59, 0]
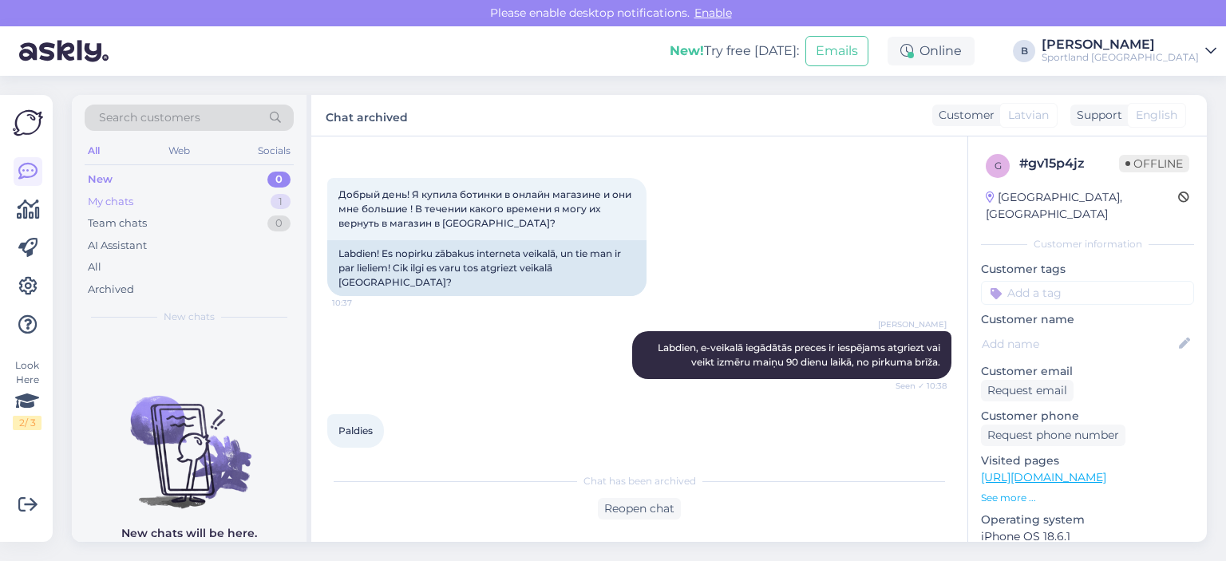
click at [153, 207] on div "My chats 1" at bounding box center [189, 202] width 209 height 22
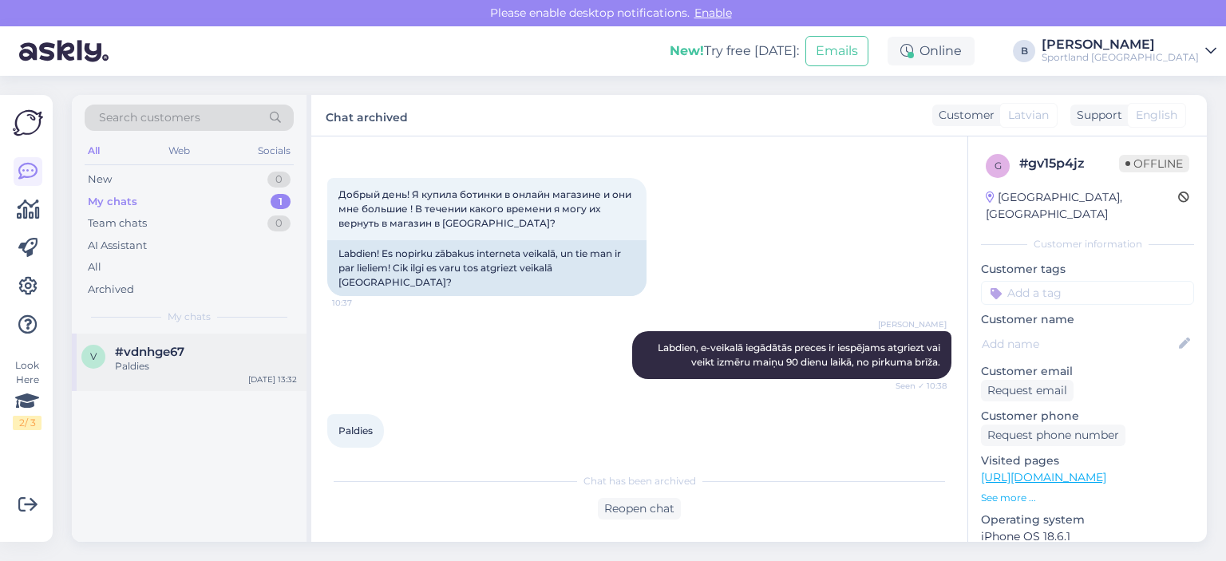
click at [200, 364] on div "Paldies" at bounding box center [206, 366] width 182 height 14
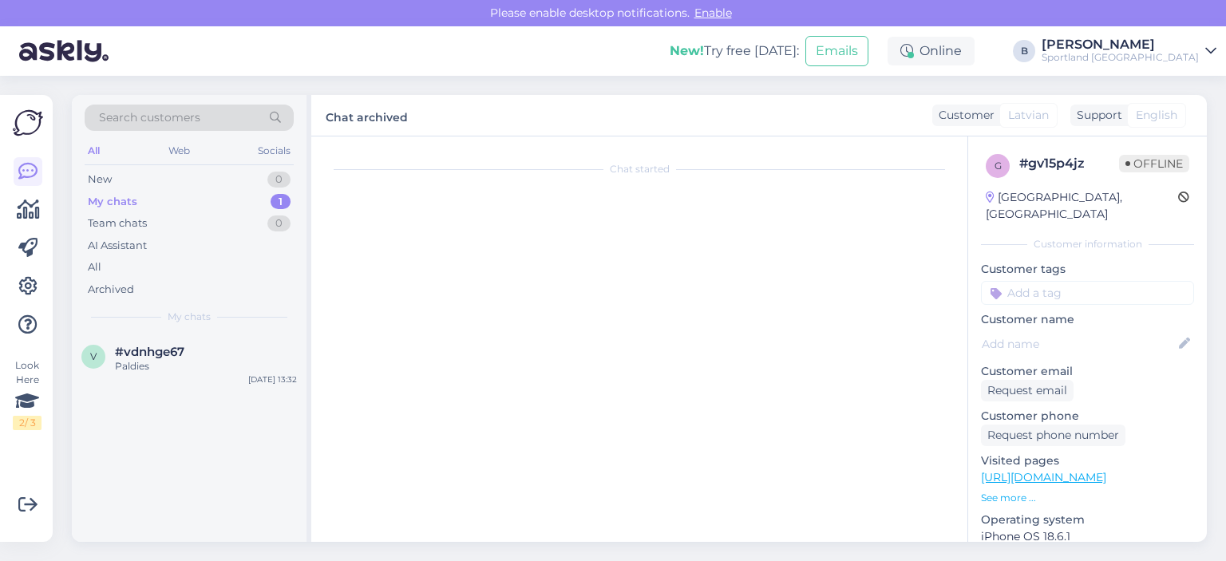
scroll to position [1069, 0]
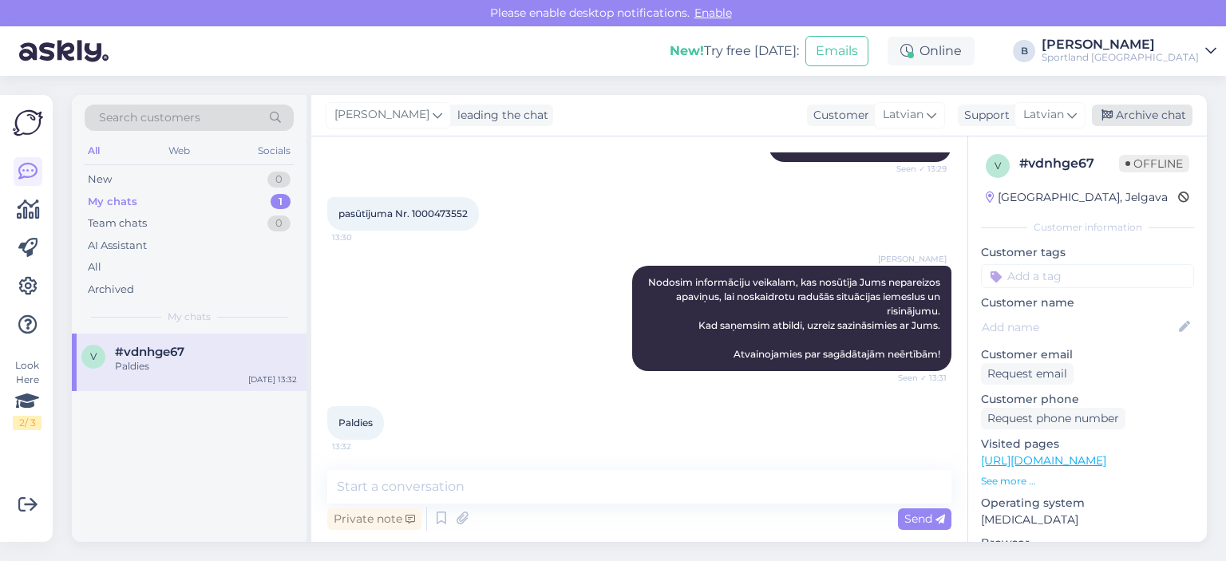
click at [1140, 124] on div "Archive chat" at bounding box center [1142, 116] width 101 height 22
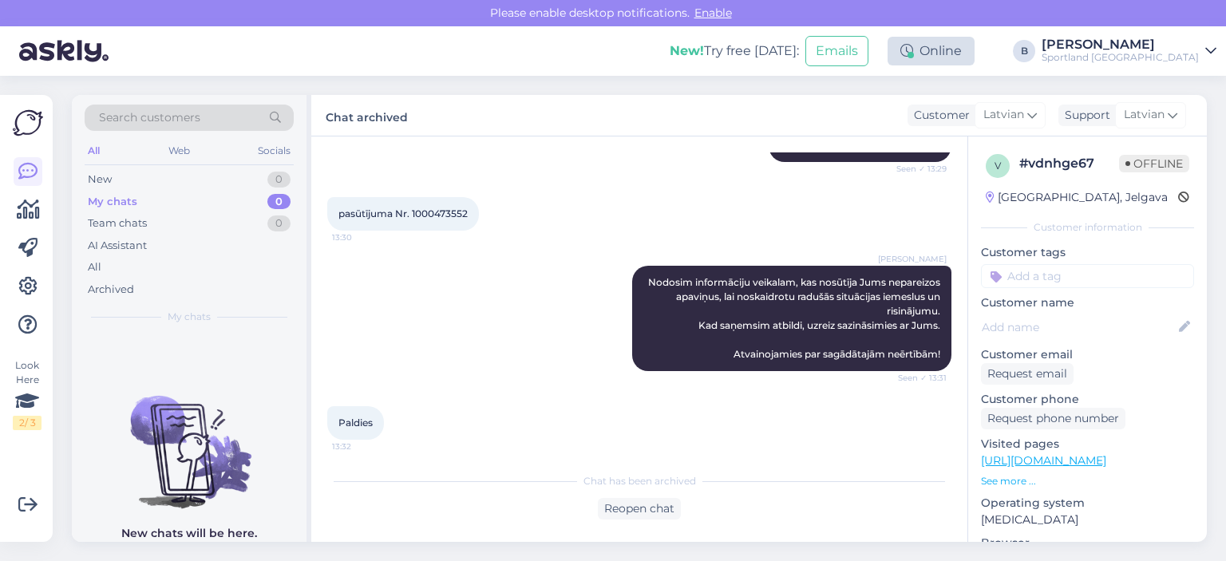
click at [974, 49] on div "Online" at bounding box center [930, 51] width 87 height 29
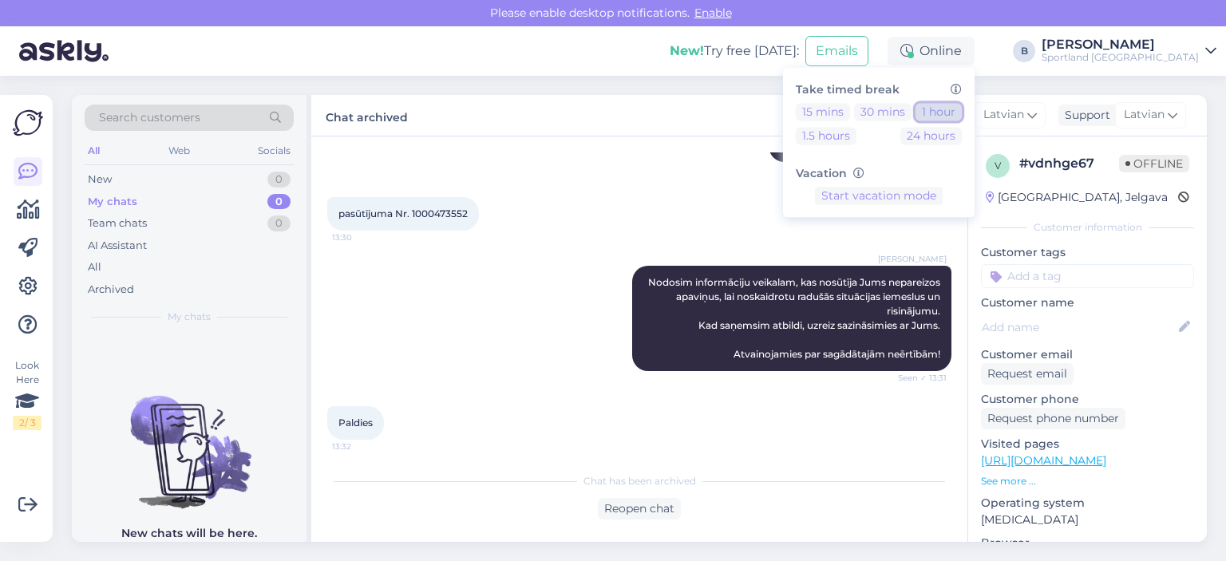
click at [962, 113] on button "1 hour" at bounding box center [938, 112] width 46 height 18
click at [661, 128] on div "Chat archived Customer Latvian Arabic Belarusian Bulgarian Chinese Czech Danish…" at bounding box center [758, 116] width 895 height 42
